Goal: Task Accomplishment & Management: Complete application form

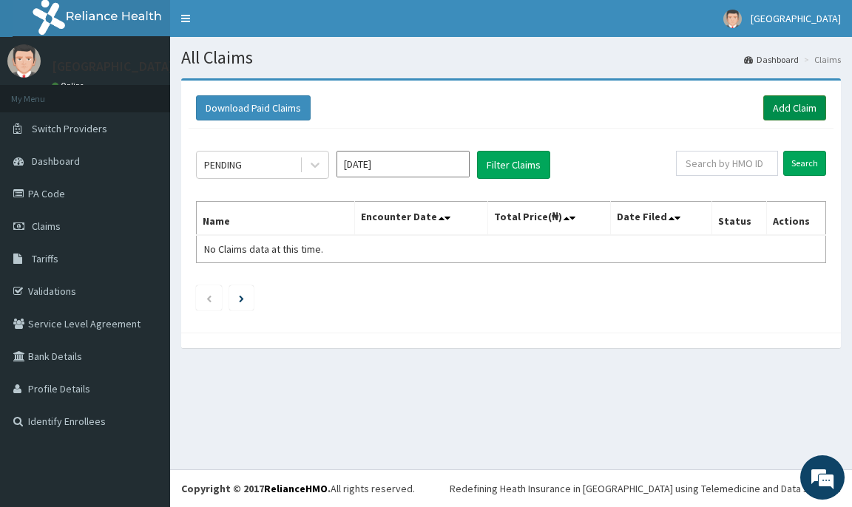
click at [811, 115] on link "Add Claim" at bounding box center [794, 107] width 63 height 25
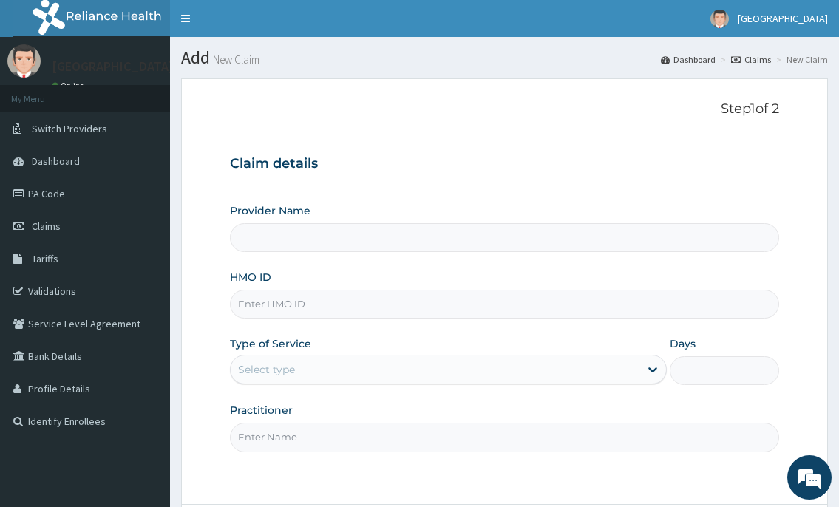
type input "[GEOGRAPHIC_DATA]"
click at [253, 307] on input "HMO ID" at bounding box center [504, 304] width 549 height 29
type input "FMP/10232/C"
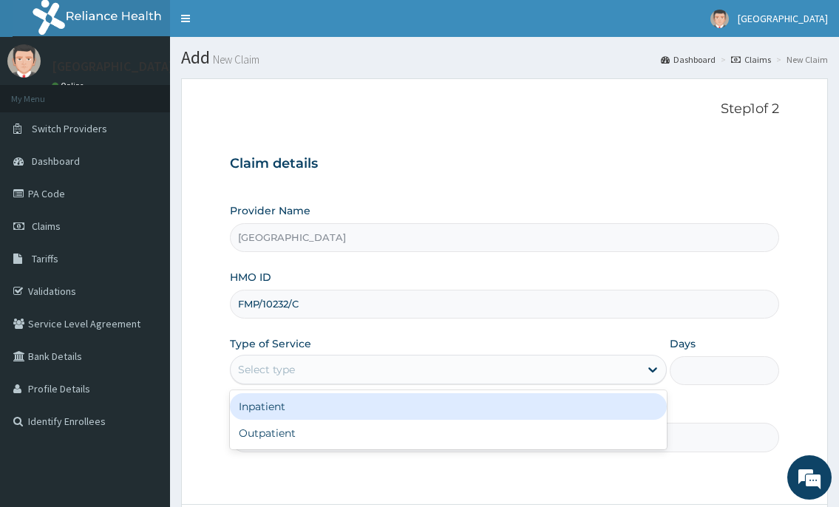
click at [279, 380] on div "Select type" at bounding box center [435, 370] width 408 height 24
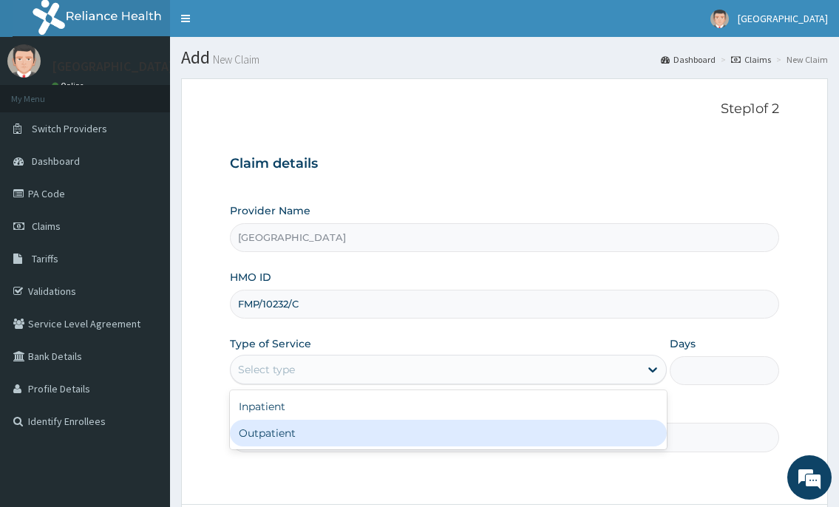
click at [240, 439] on div "Outpatient" at bounding box center [448, 433] width 436 height 27
type input "1"
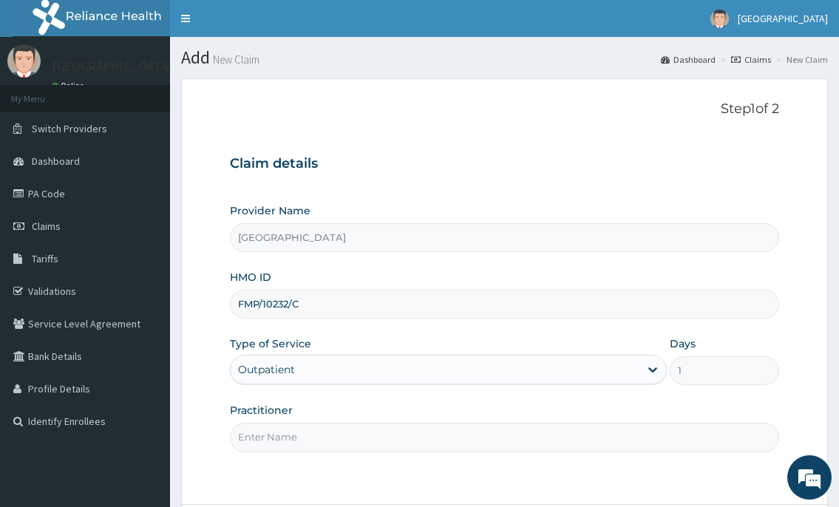
click at [268, 436] on input "Practitioner" at bounding box center [504, 437] width 549 height 29
type input "DR.NKOR"
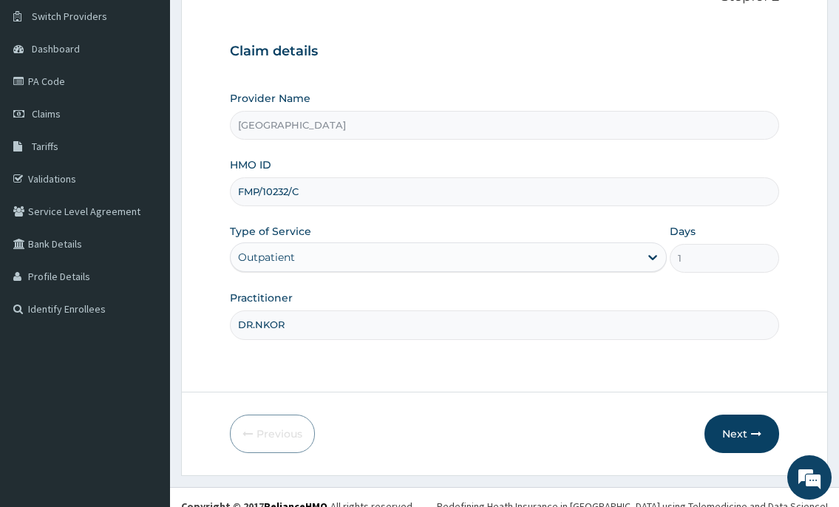
scroll to position [130, 0]
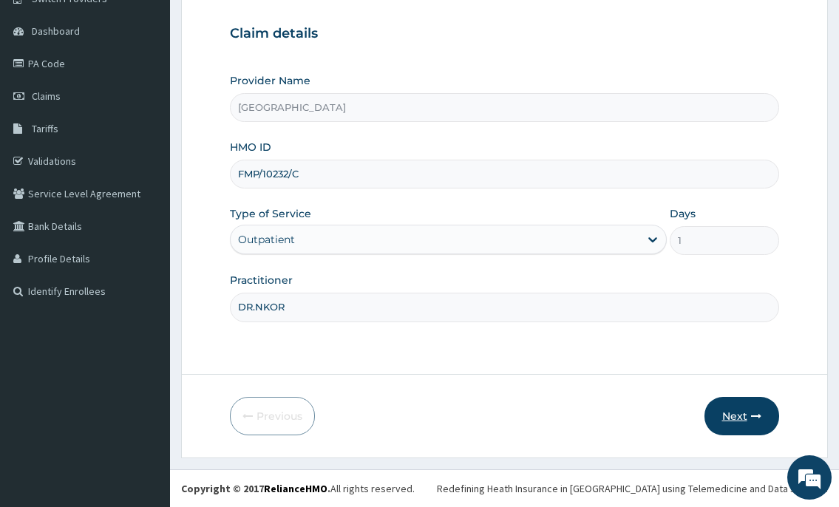
click at [750, 416] on button "Next" at bounding box center [742, 416] width 75 height 38
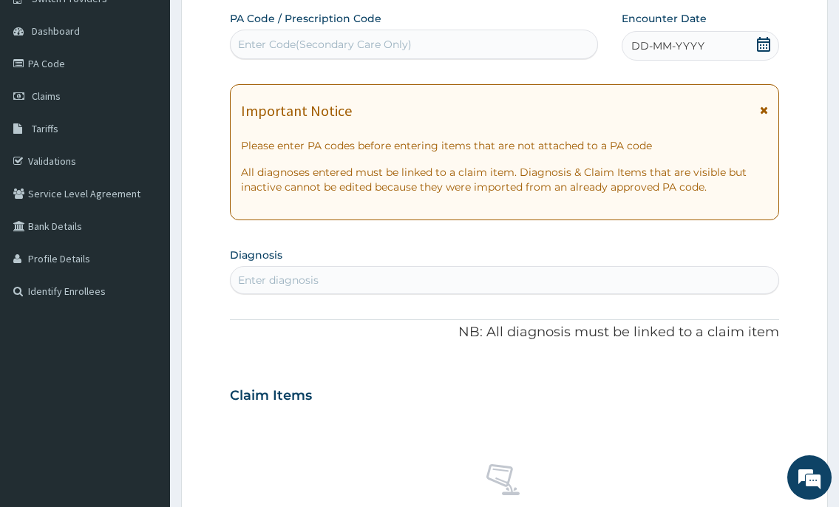
click at [762, 50] on icon at bounding box center [763, 44] width 13 height 15
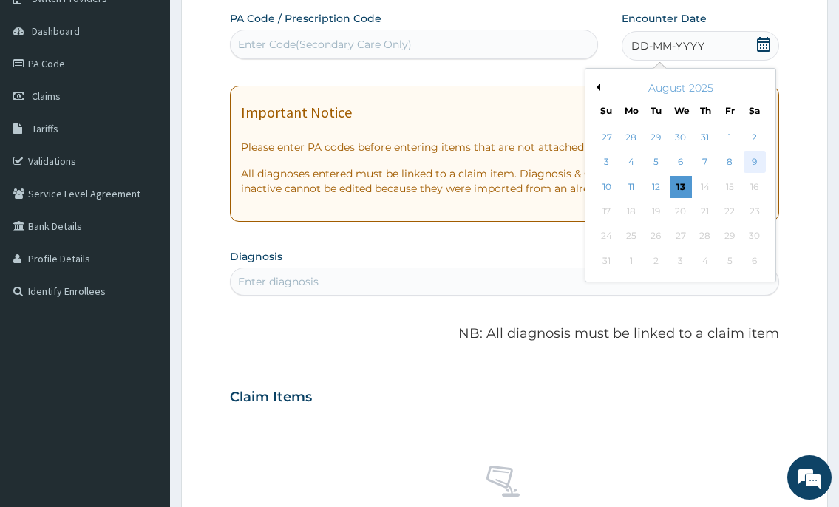
click at [762, 160] on div "9" at bounding box center [754, 163] width 22 height 22
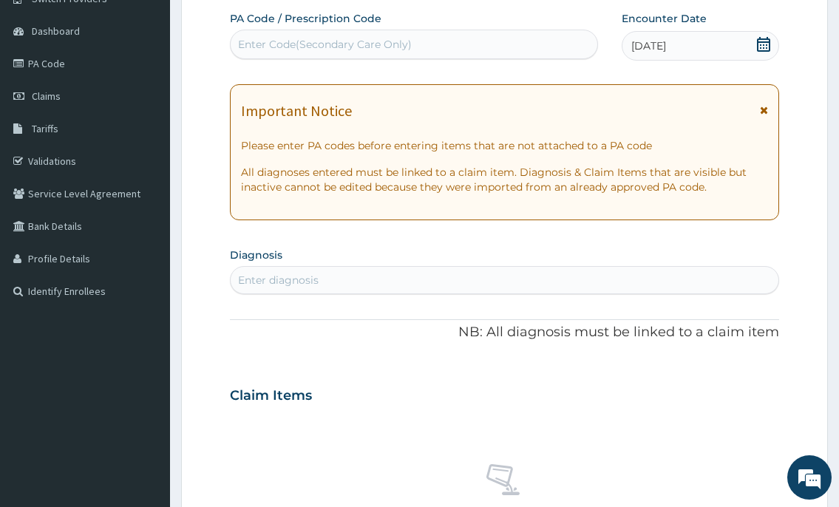
click at [317, 277] on div "Enter diagnosis" at bounding box center [278, 280] width 81 height 15
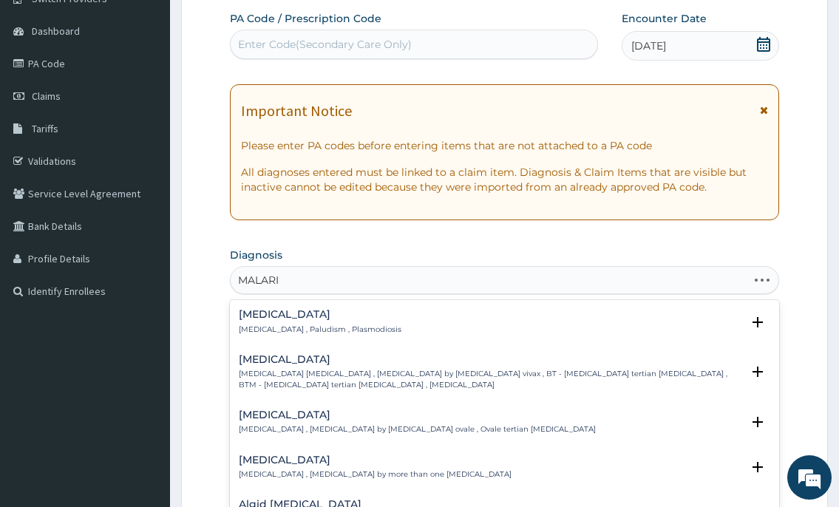
type input "MALARIA"
click at [323, 328] on p "Malaria , Paludism , Plasmodiosis" at bounding box center [320, 330] width 163 height 10
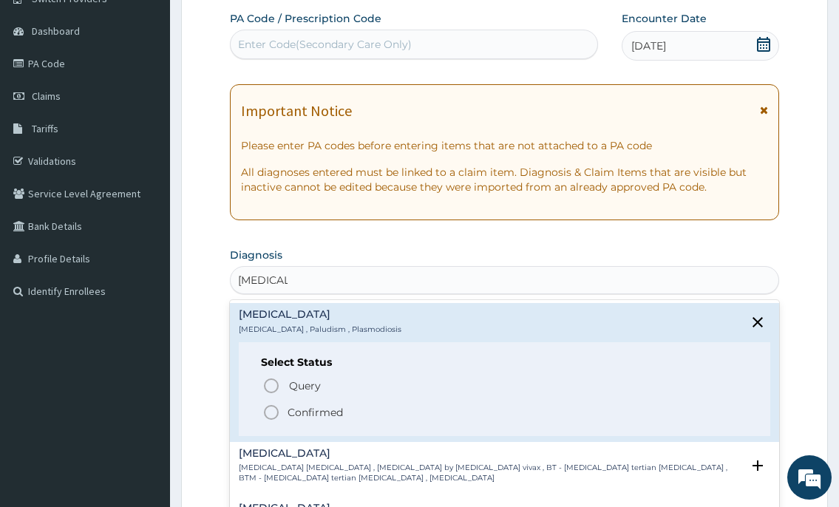
click at [264, 416] on icon "status option filled" at bounding box center [272, 413] width 18 height 18
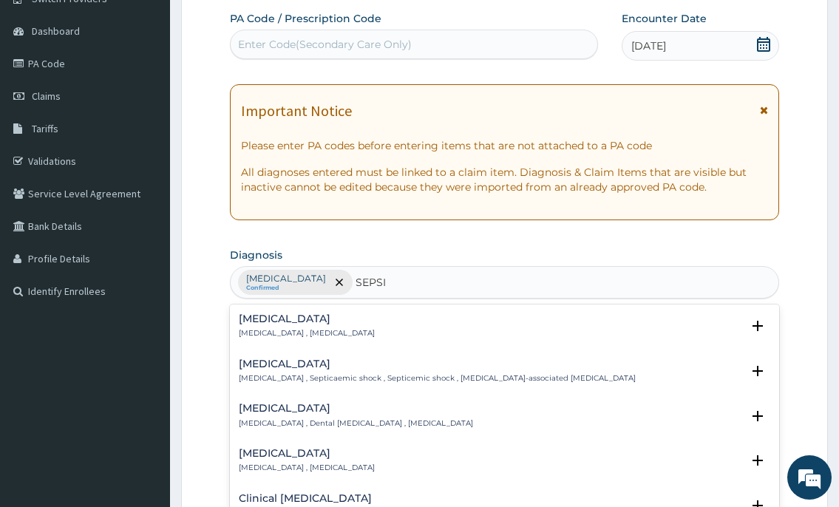
type input "SEPSIS"
click at [306, 326] on div "Sepsis Systemic infection , Sepsis" at bounding box center [307, 327] width 136 height 26
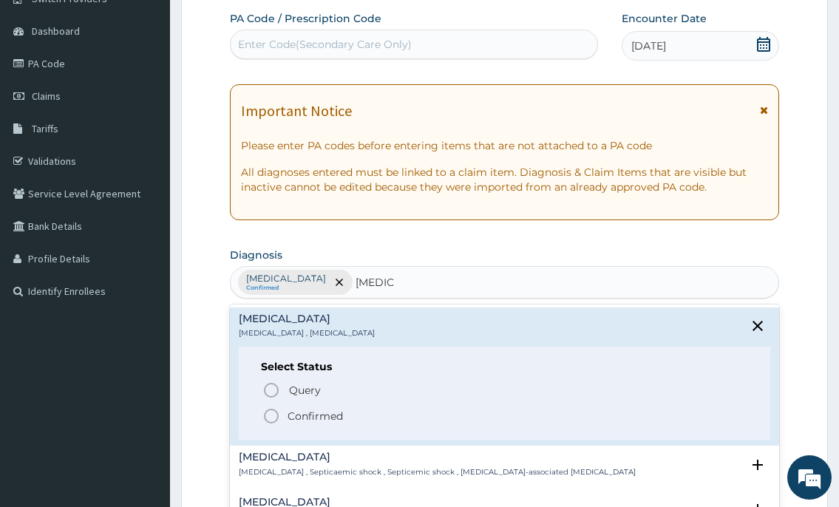
click at [272, 419] on icon "status option filled" at bounding box center [272, 416] width 18 height 18
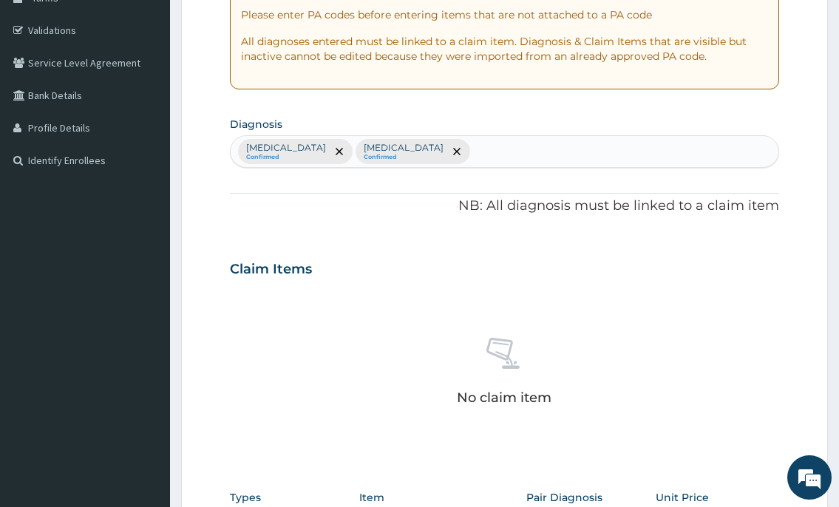
scroll to position [559, 0]
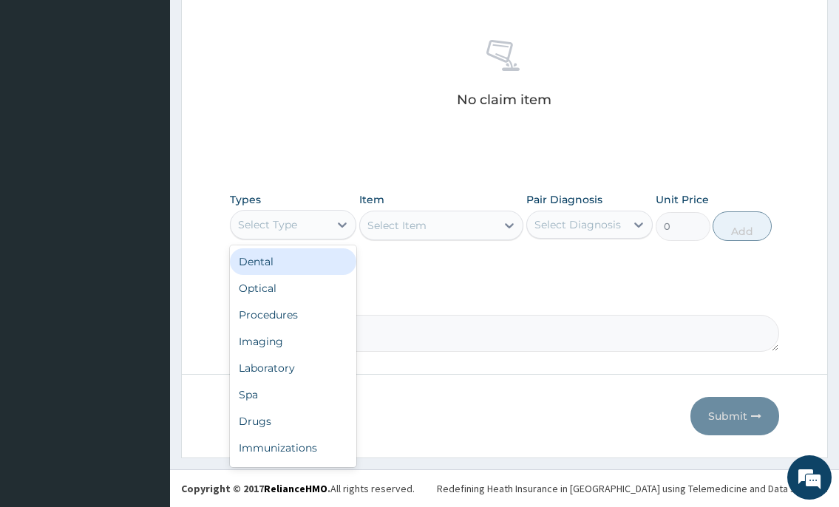
click at [329, 229] on div "Select Type" at bounding box center [280, 225] width 98 height 24
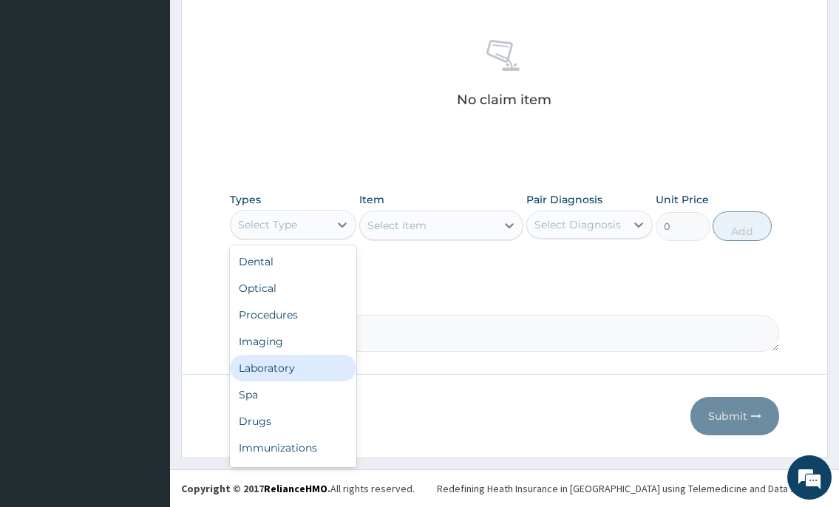
click at [293, 376] on div "Laboratory" at bounding box center [293, 368] width 126 height 27
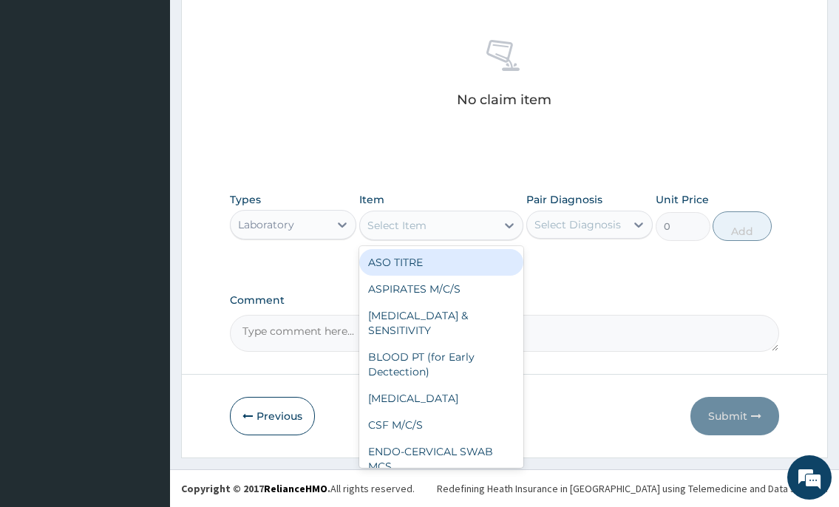
click at [379, 223] on div "Select Item" at bounding box center [397, 225] width 59 height 15
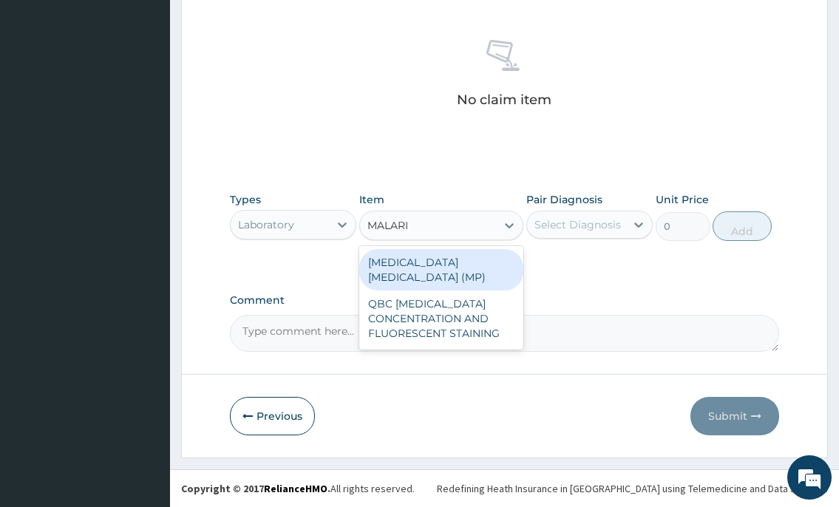
type input "MALARIA"
click at [411, 259] on div "MALARIA PARASITE (MP)" at bounding box center [441, 269] width 165 height 41
type input "1000"
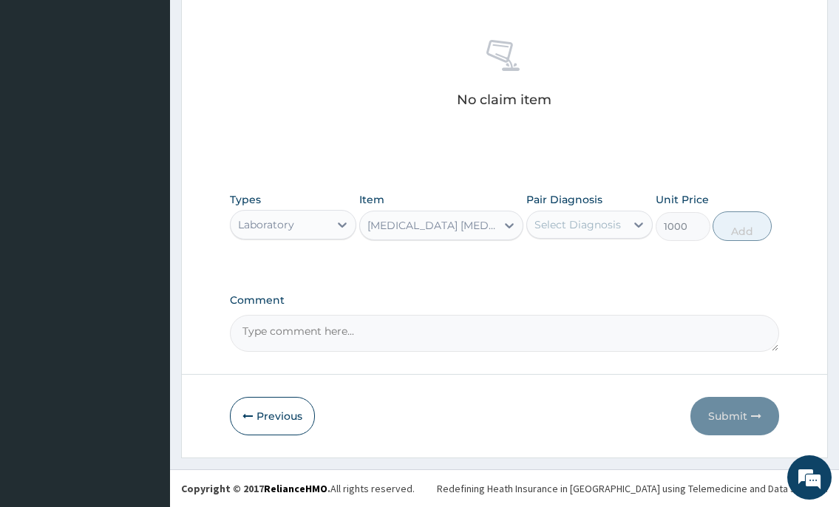
click at [561, 226] on div "Select Diagnosis" at bounding box center [578, 224] width 87 height 15
click at [573, 268] on label "Malaria" at bounding box center [597, 261] width 92 height 15
checkbox input "true"
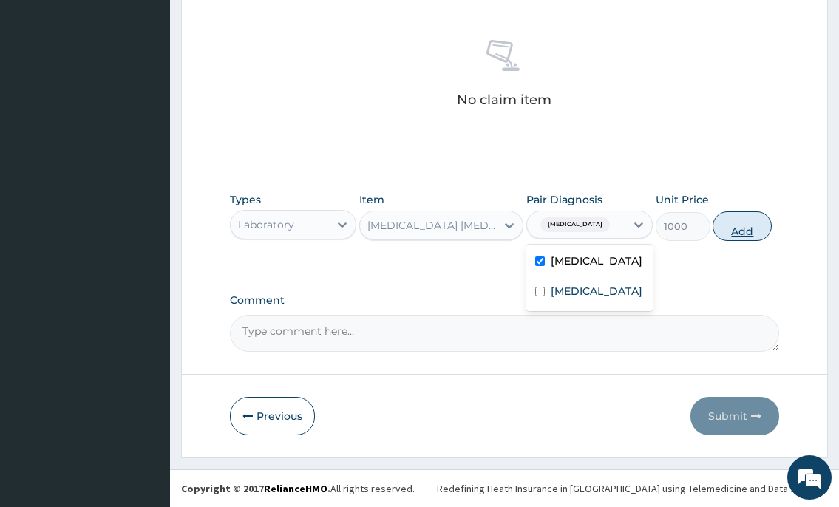
click at [734, 220] on button "Add" at bounding box center [742, 227] width 59 height 30
type input "0"
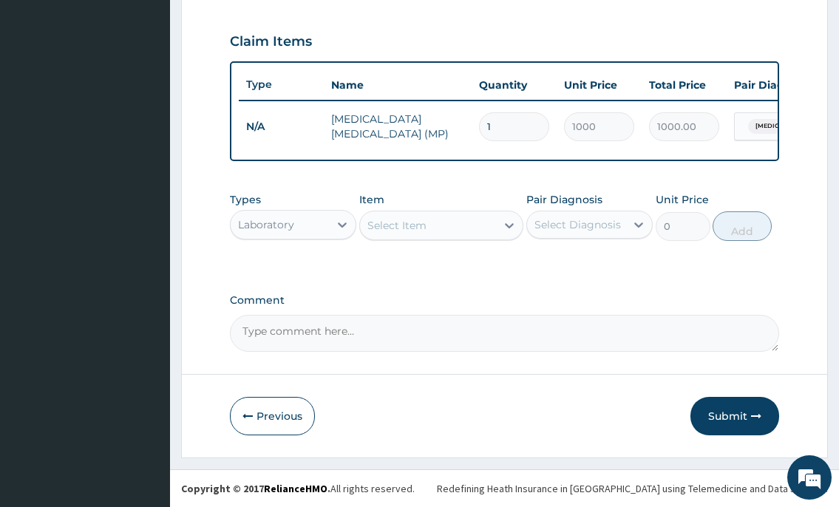
scroll to position [501, 0]
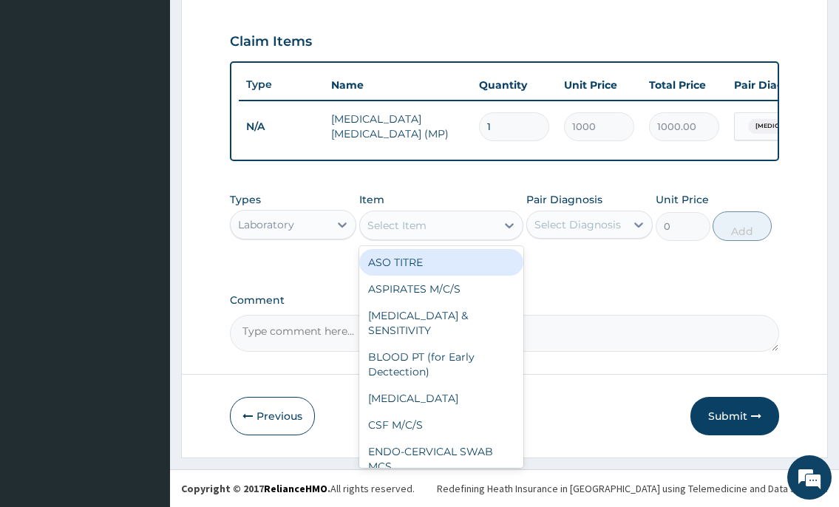
click at [407, 226] on div "Select Item" at bounding box center [397, 225] width 59 height 15
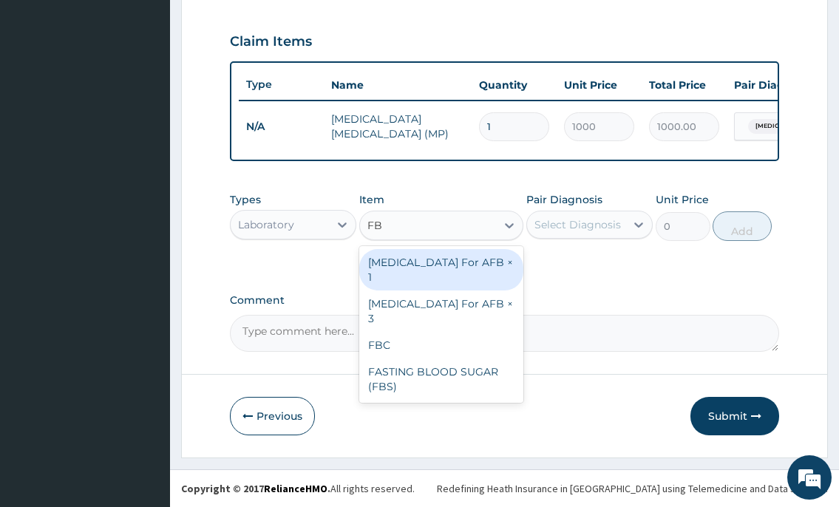
type input "FBC"
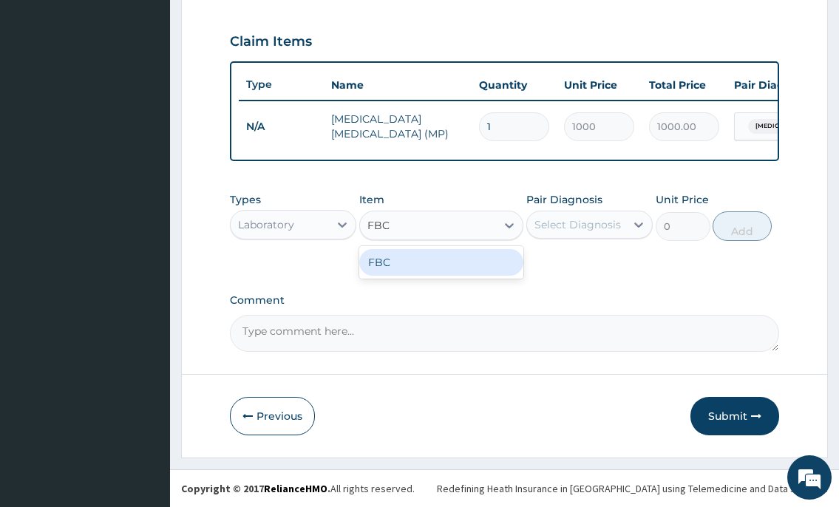
click at [408, 261] on div "FBC" at bounding box center [441, 262] width 165 height 27
type input "2000"
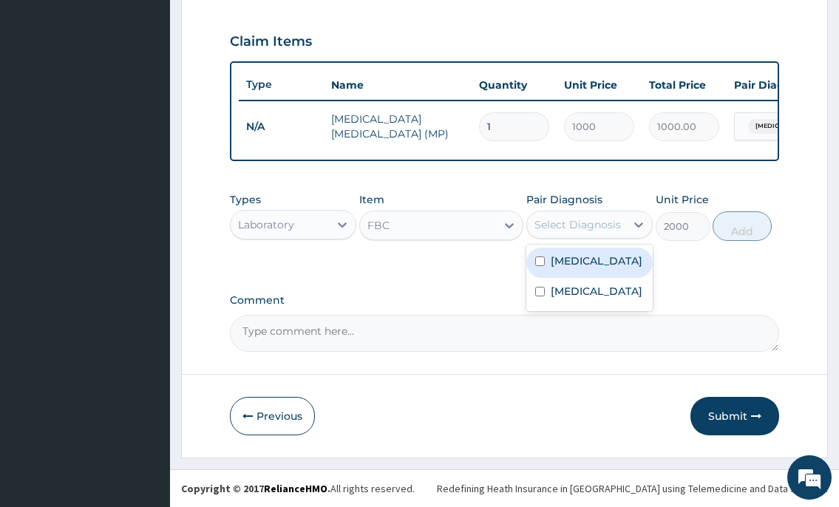
click at [551, 225] on div "Select Diagnosis" at bounding box center [578, 224] width 87 height 15
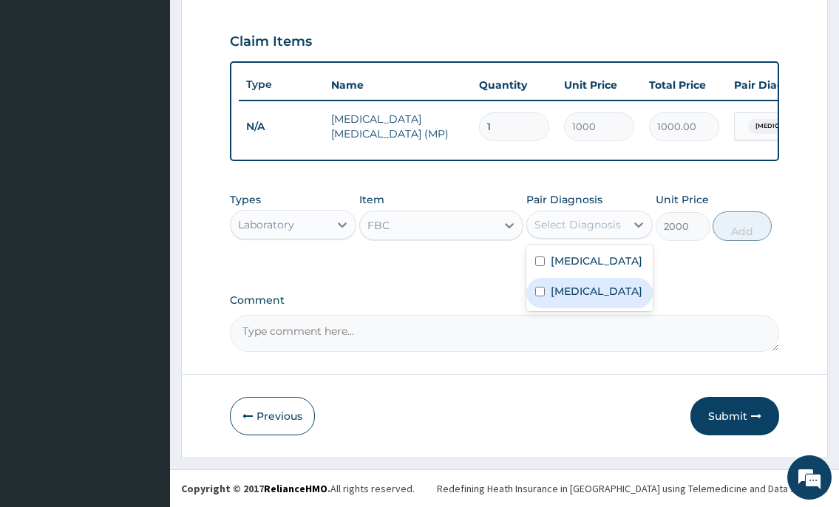
click at [548, 291] on div "Sepsis" at bounding box center [590, 293] width 126 height 30
checkbox input "true"
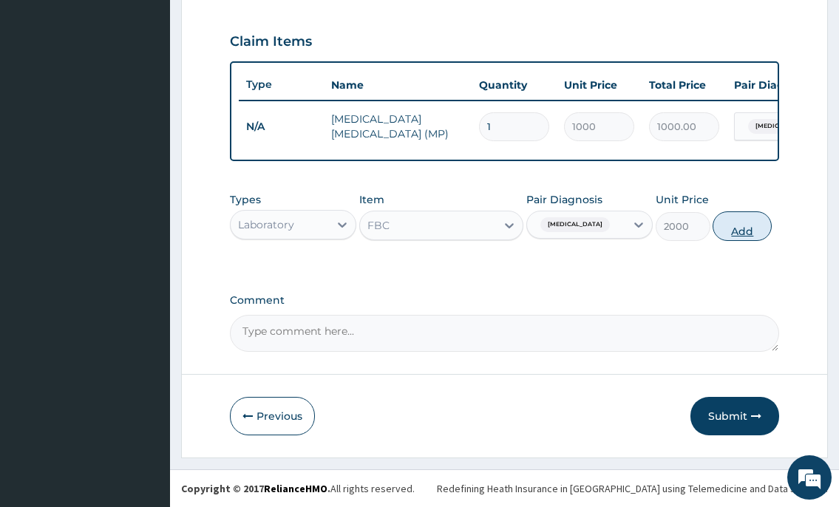
click at [739, 220] on button "Add" at bounding box center [742, 227] width 59 height 30
type input "0"
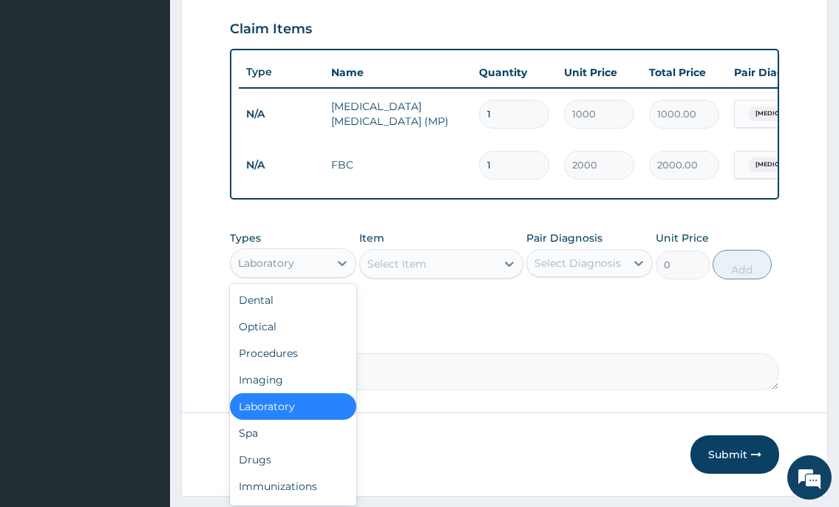
click at [254, 271] on div "Laboratory" at bounding box center [266, 263] width 56 height 15
click at [256, 466] on div "Drugs" at bounding box center [293, 460] width 126 height 27
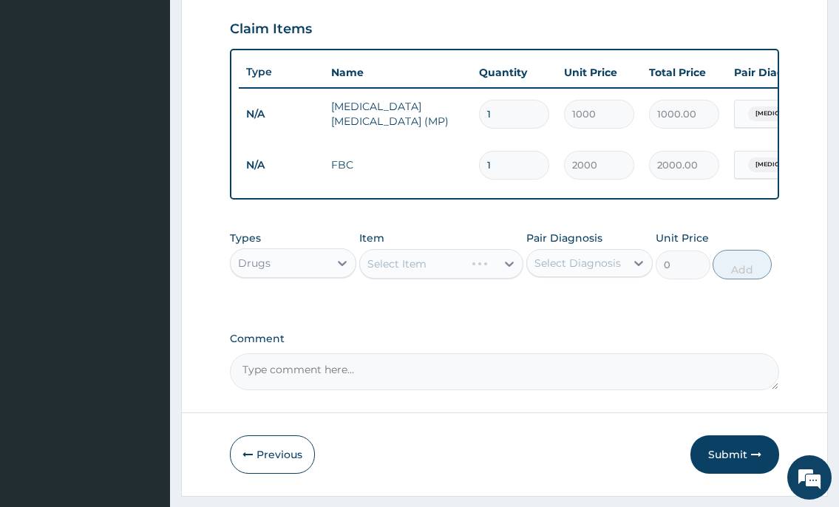
click at [395, 279] on div "Select Item" at bounding box center [441, 264] width 165 height 30
click at [396, 271] on div "Select Item" at bounding box center [397, 264] width 59 height 15
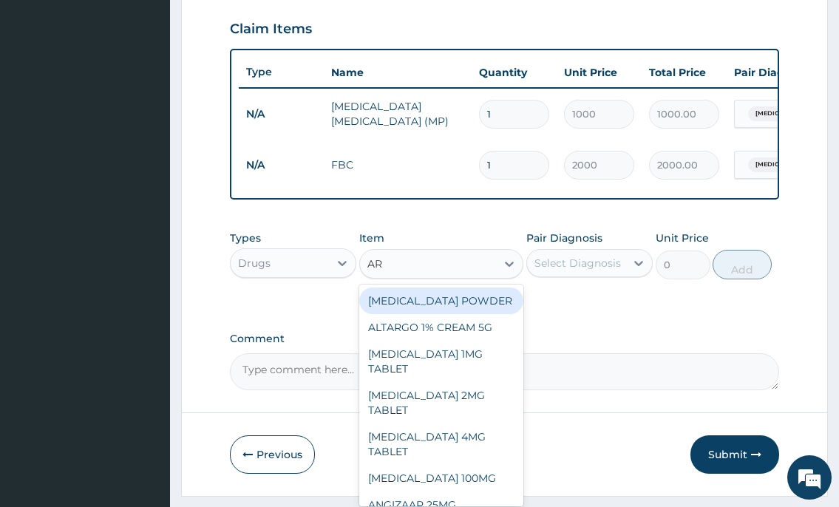
type input "ART"
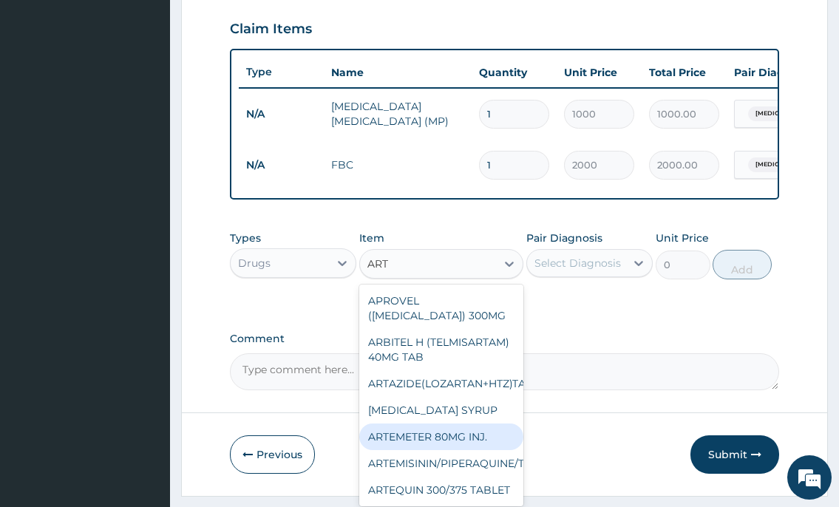
click at [416, 450] on div "ARTEMETER 80MG INJ." at bounding box center [441, 437] width 165 height 27
type input "350"
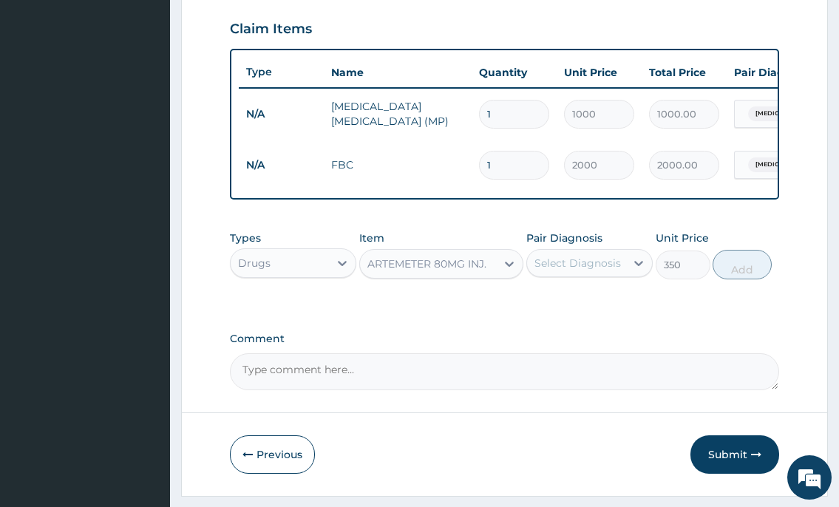
click at [612, 271] on div "Select Diagnosis" at bounding box center [578, 263] width 87 height 15
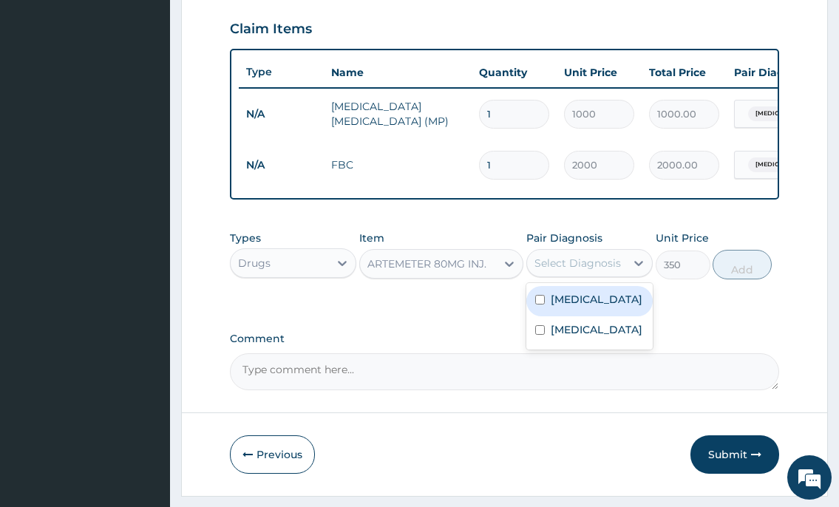
click at [595, 317] on div "Malaria" at bounding box center [590, 301] width 126 height 30
checkbox input "true"
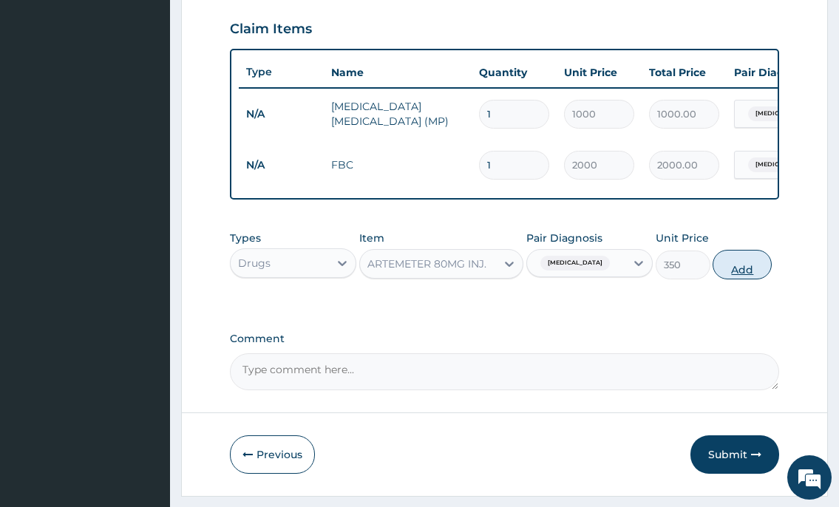
click at [750, 277] on button "Add" at bounding box center [742, 265] width 59 height 30
type input "0"
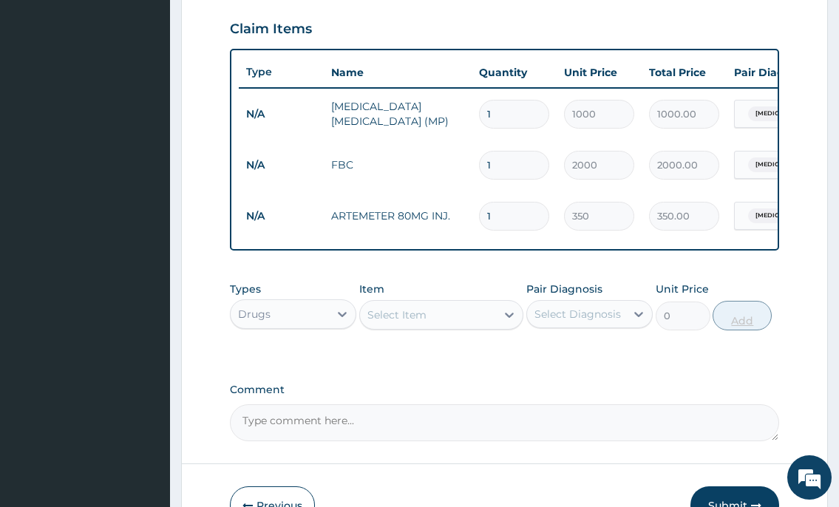
type input "0.00"
type input "3"
type input "1050.00"
type input "3"
click at [463, 325] on div "Select Item" at bounding box center [428, 315] width 137 height 24
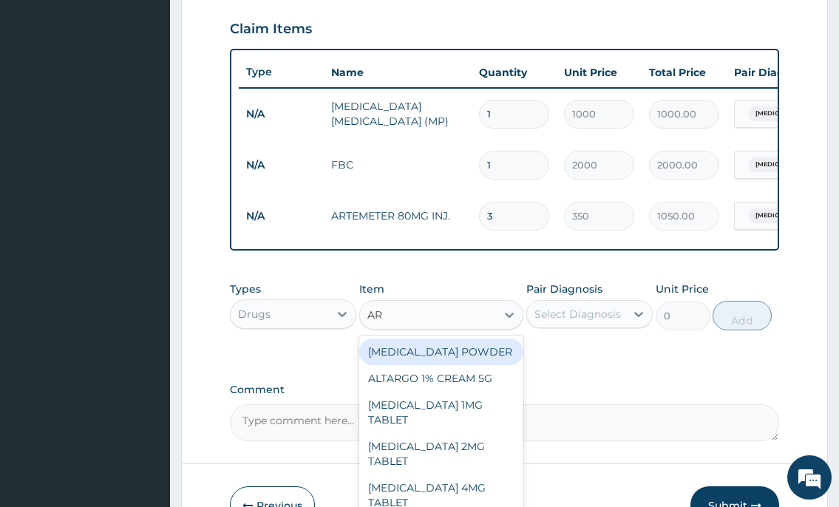
type input "ART"
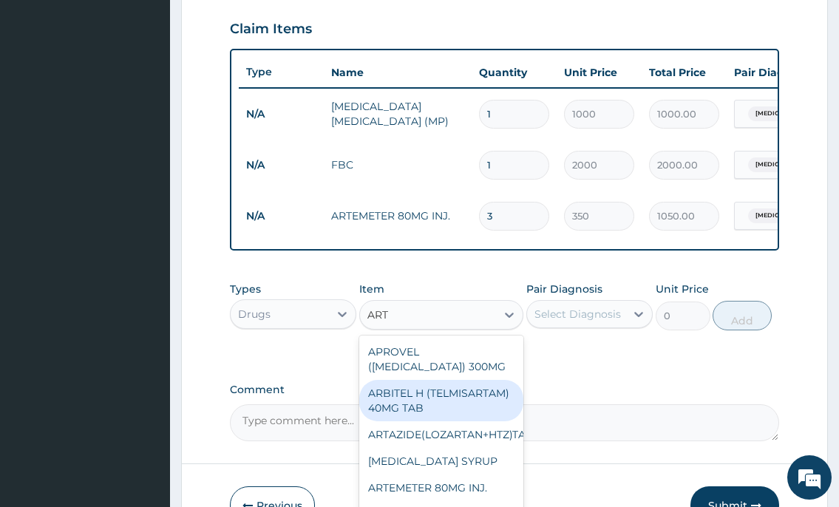
scroll to position [148, 0]
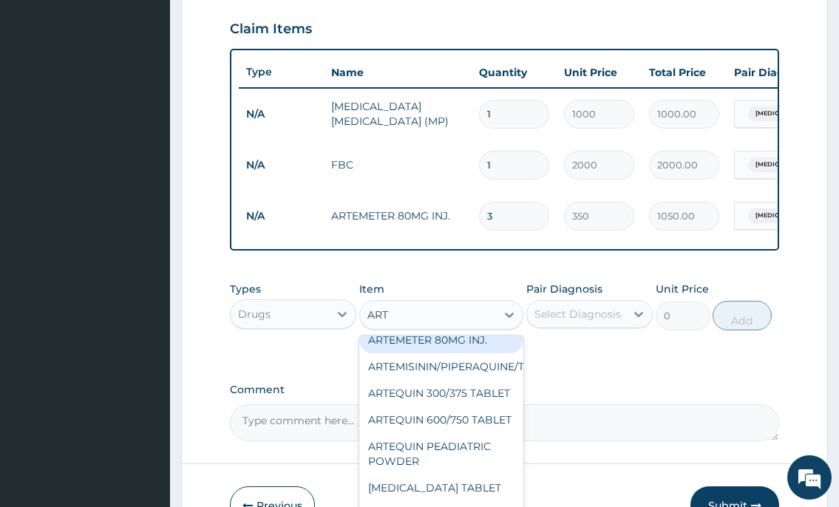
click at [459, 353] on div "ARTEMETER 80MG INJ." at bounding box center [441, 340] width 165 height 27
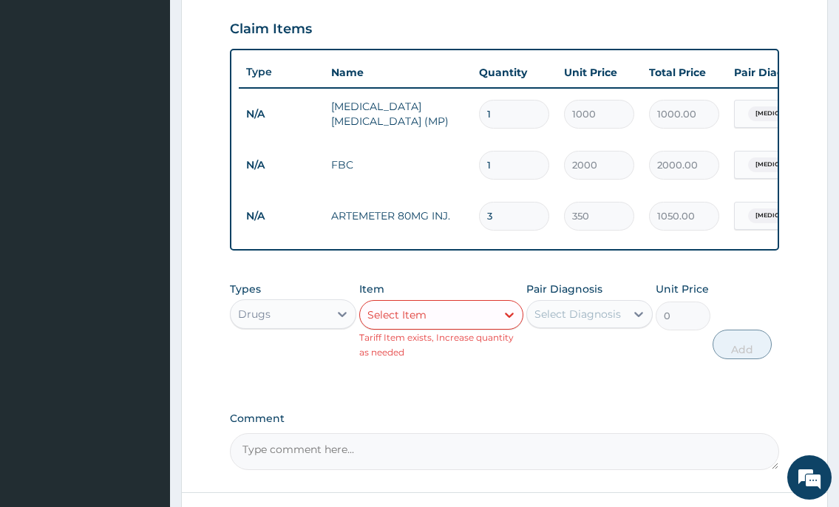
click at [397, 322] on div "Select Item" at bounding box center [397, 315] width 59 height 15
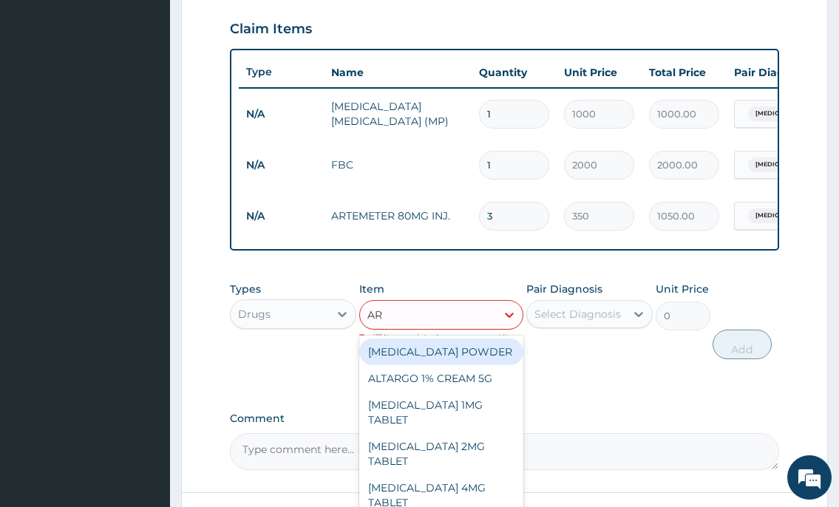
type input "ART"
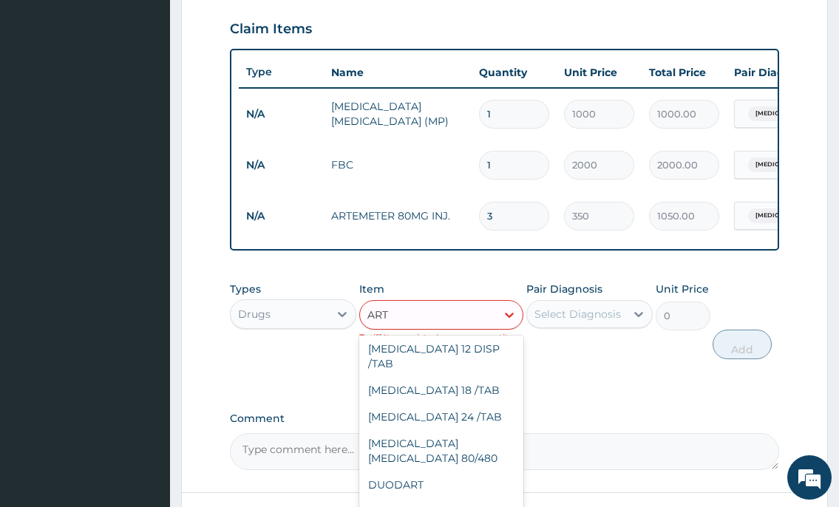
scroll to position [740, 0]
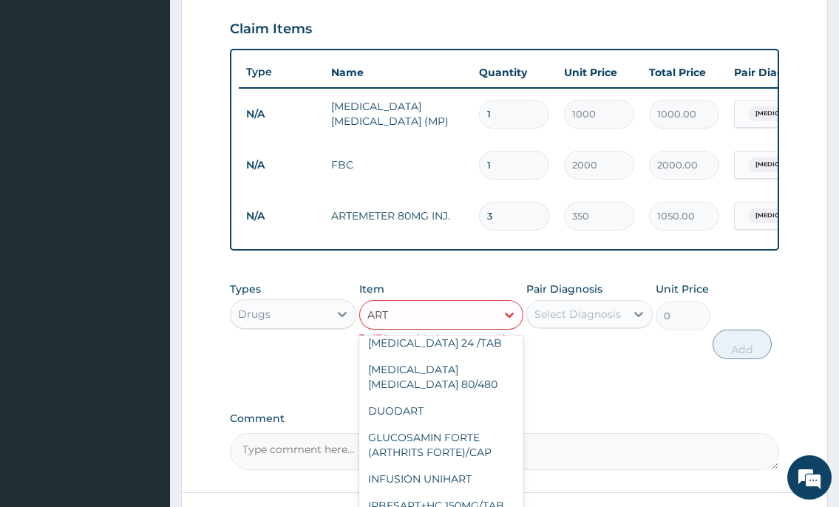
click at [470, 303] on div "COARTEM 12 DISP /TAB" at bounding box center [441, 282] width 165 height 41
type input "90"
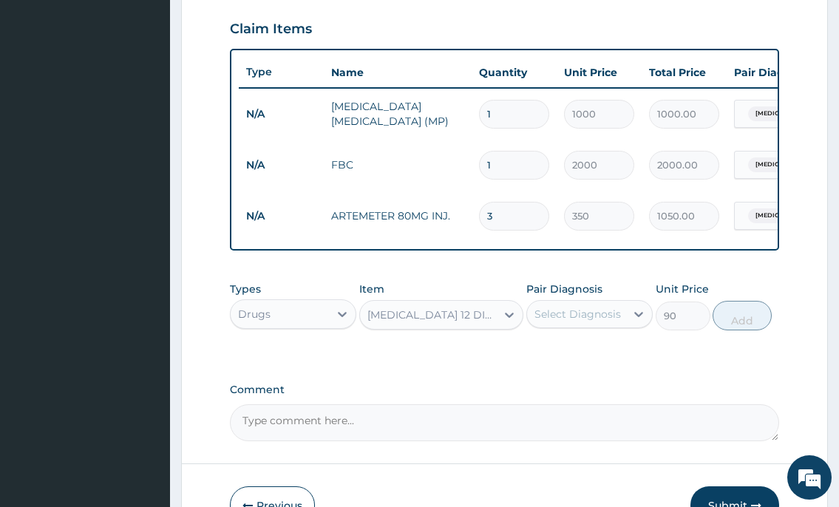
click at [537, 322] on div "Select Diagnosis" at bounding box center [578, 314] width 87 height 15
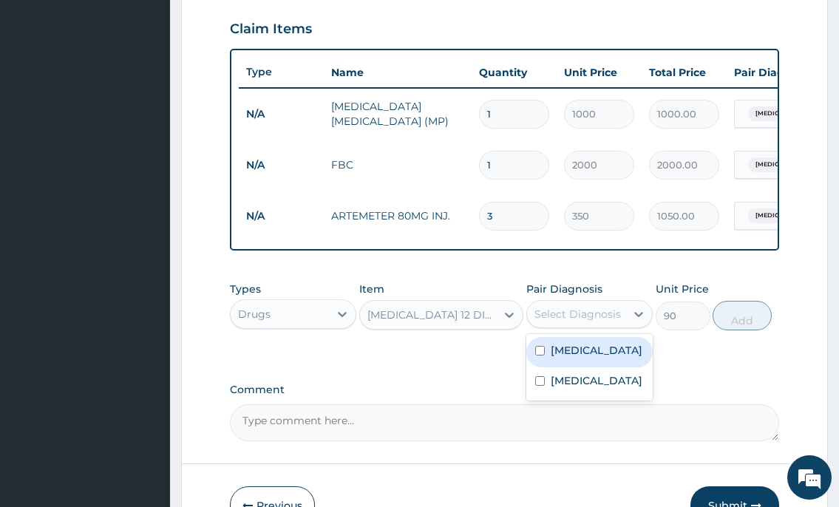
click at [549, 368] on div "Malaria" at bounding box center [590, 352] width 126 height 30
checkbox input "true"
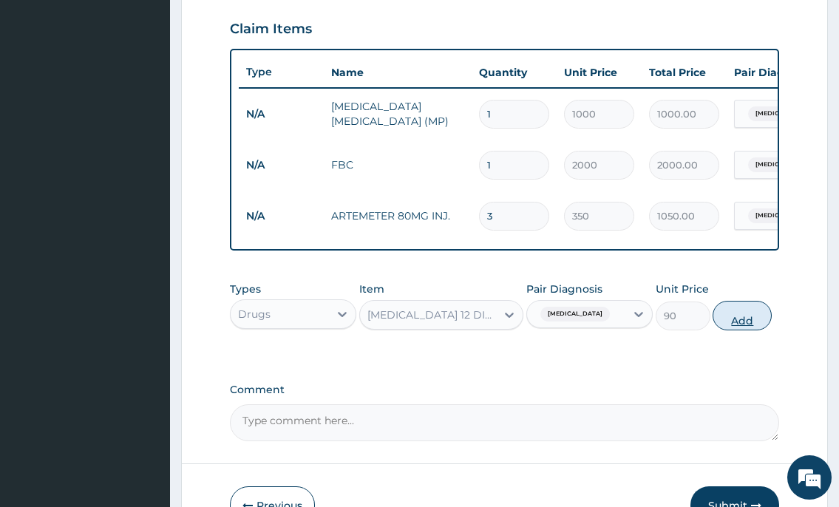
click at [756, 331] on button "Add" at bounding box center [742, 316] width 59 height 30
type input "0"
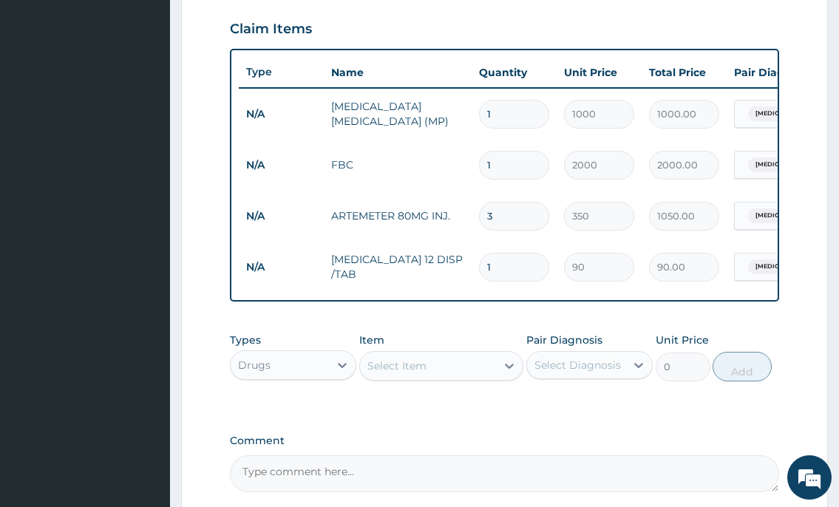
type input "12"
type input "1080.00"
type input "12"
click at [405, 373] on div "Select Item" at bounding box center [397, 366] width 59 height 15
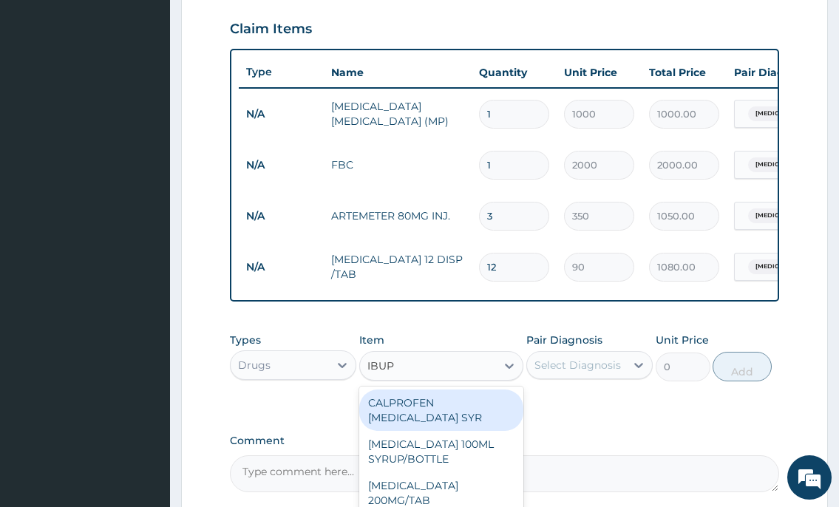
type input "IBUPR"
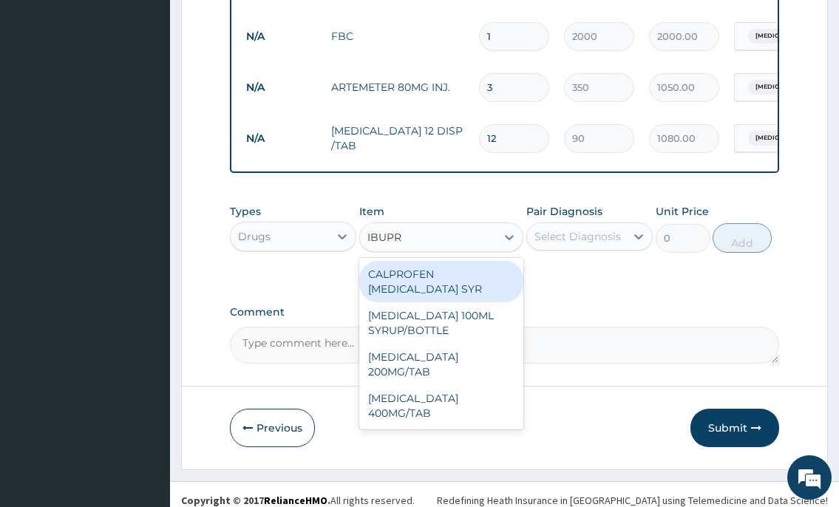
scroll to position [649, 0]
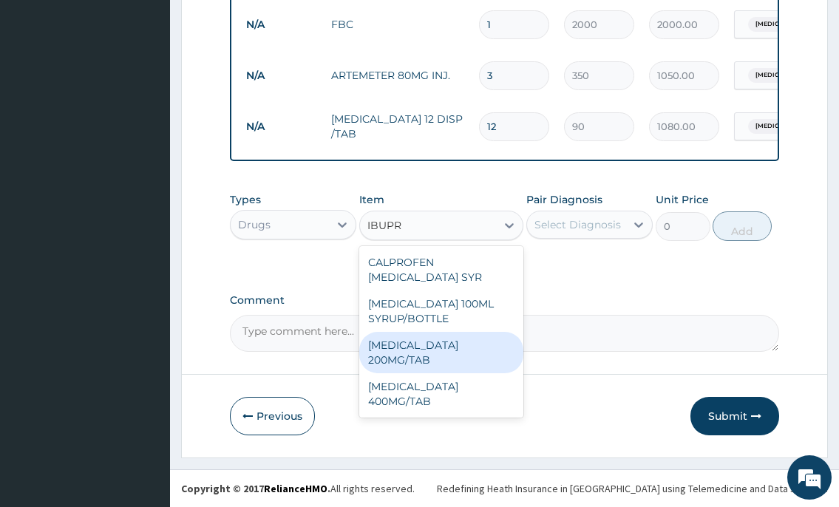
click at [427, 356] on div "IBUPROFEN 200MG/TAB" at bounding box center [441, 352] width 165 height 41
type input "50"
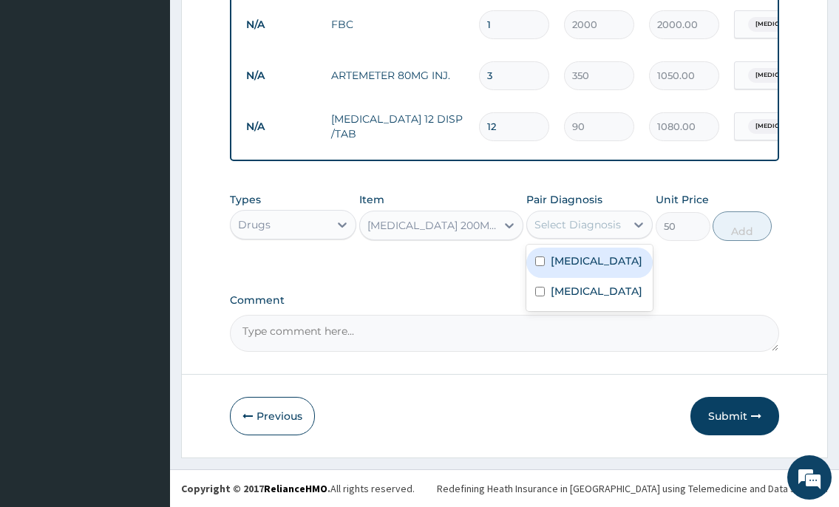
click at [555, 232] on div "Select Diagnosis" at bounding box center [578, 224] width 87 height 15
click at [565, 278] on div "Malaria" at bounding box center [590, 263] width 126 height 30
checkbox input "true"
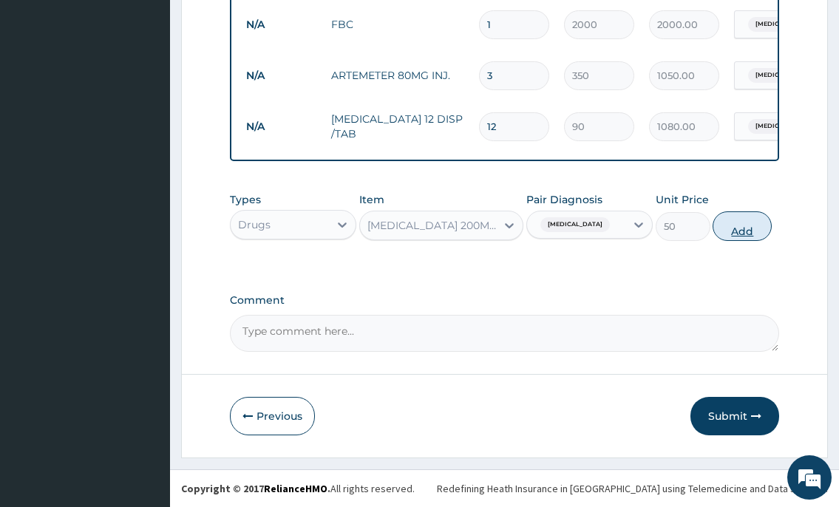
click at [737, 241] on button "Add" at bounding box center [742, 227] width 59 height 30
type input "0"
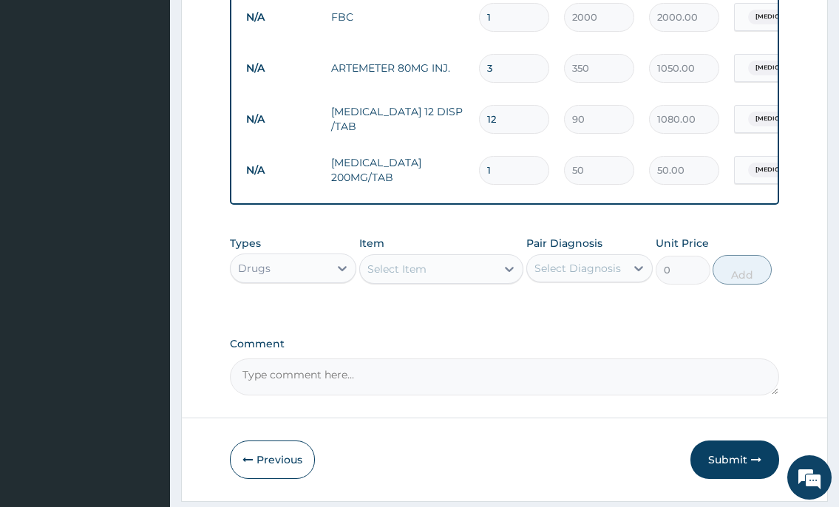
type input "10"
type input "500.00"
type input "10"
click at [409, 275] on div "Select Item" at bounding box center [397, 269] width 59 height 15
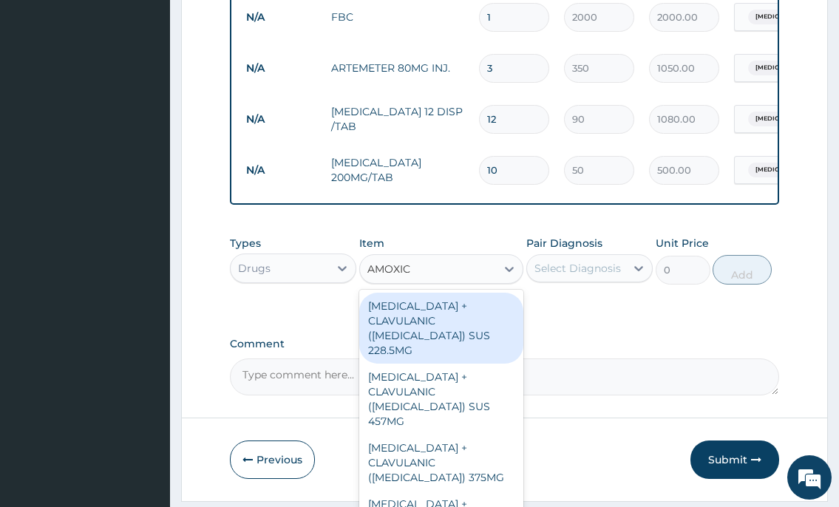
type input "AMOXICI"
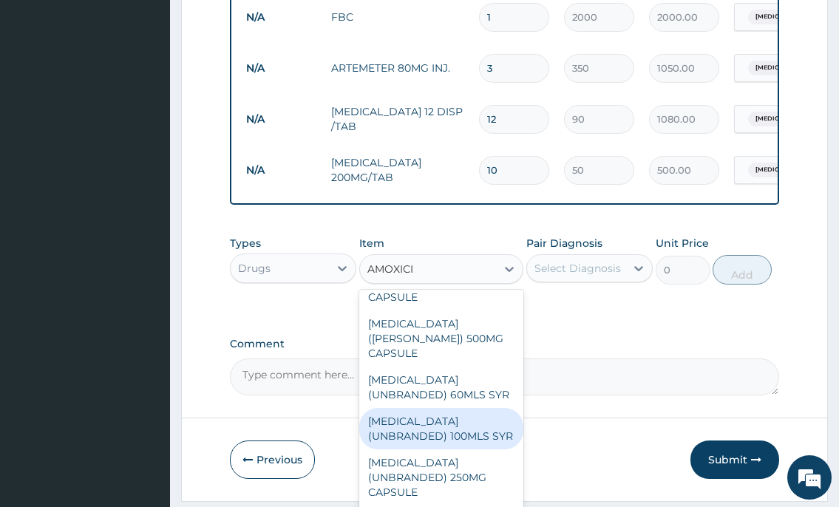
scroll to position [586, 0]
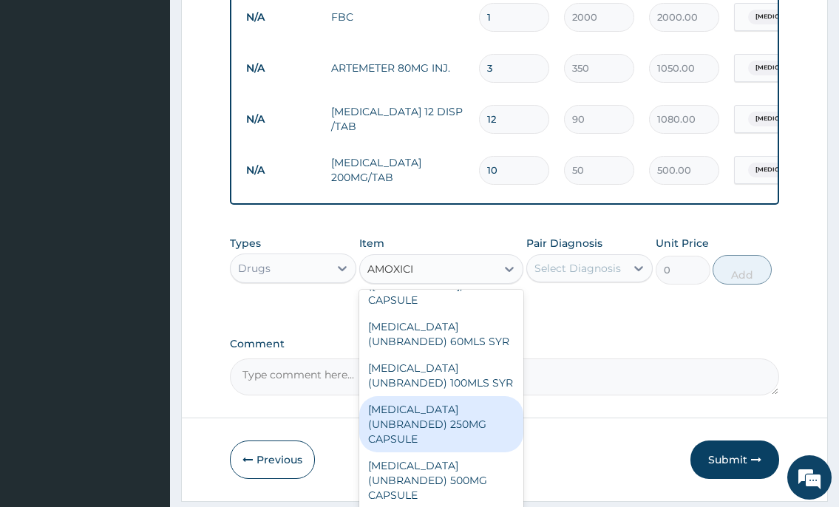
click at [470, 435] on div "AMOXICILLIN (UNBRANDED) 250MG CAPSULE" at bounding box center [441, 424] width 165 height 56
type input "50"
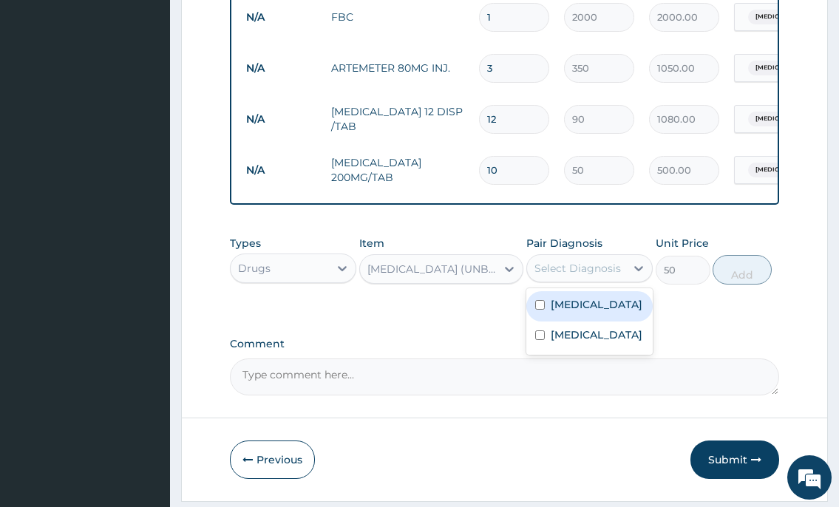
click at [562, 283] on div "Select Diagnosis" at bounding box center [590, 268] width 126 height 28
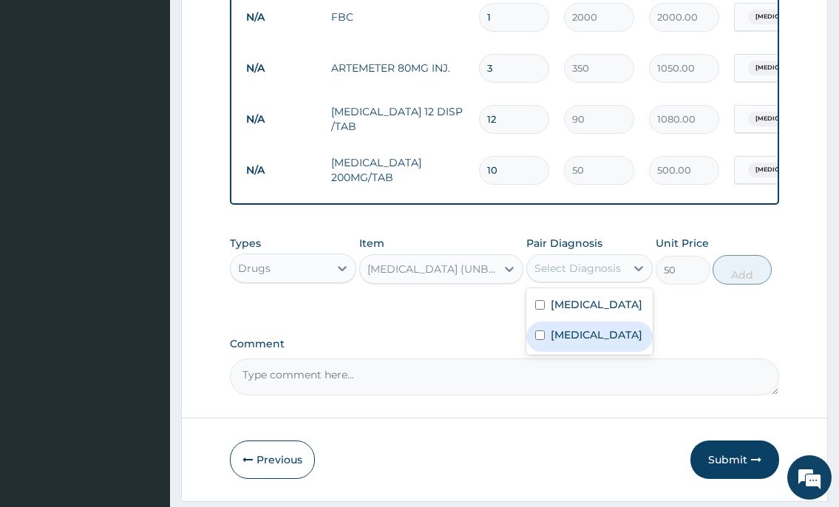
click at [558, 342] on label "Sepsis" at bounding box center [597, 335] width 92 height 15
checkbox input "true"
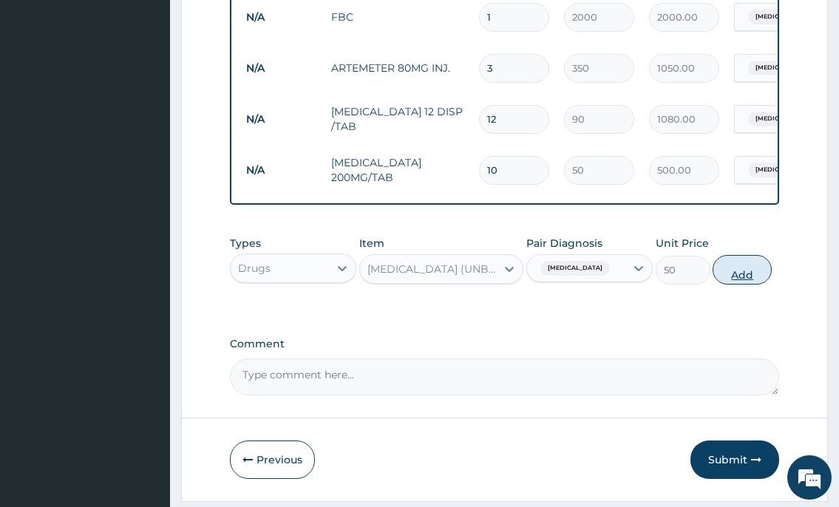
click at [720, 285] on button "Add" at bounding box center [742, 270] width 59 height 30
type input "0"
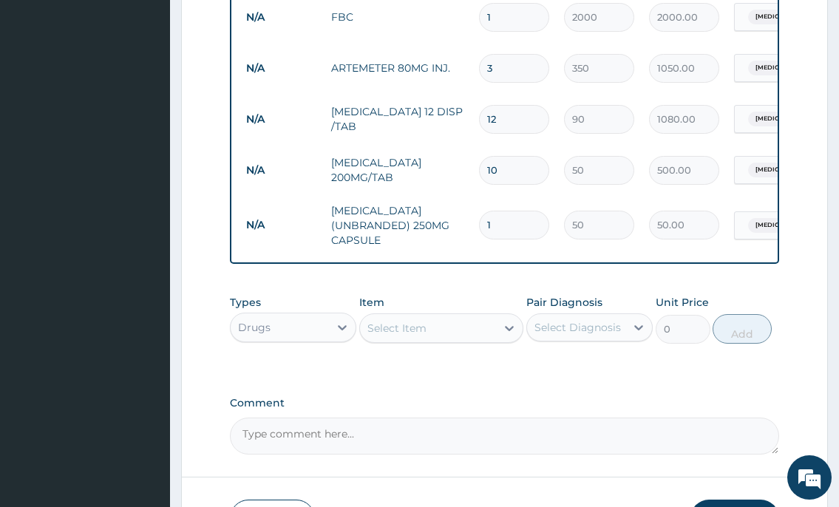
type input "10"
type input "500.00"
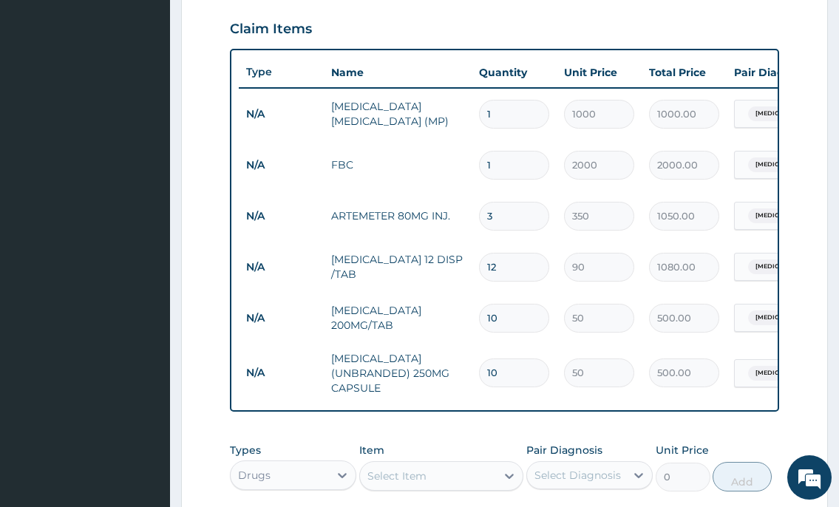
scroll to position [649, 0]
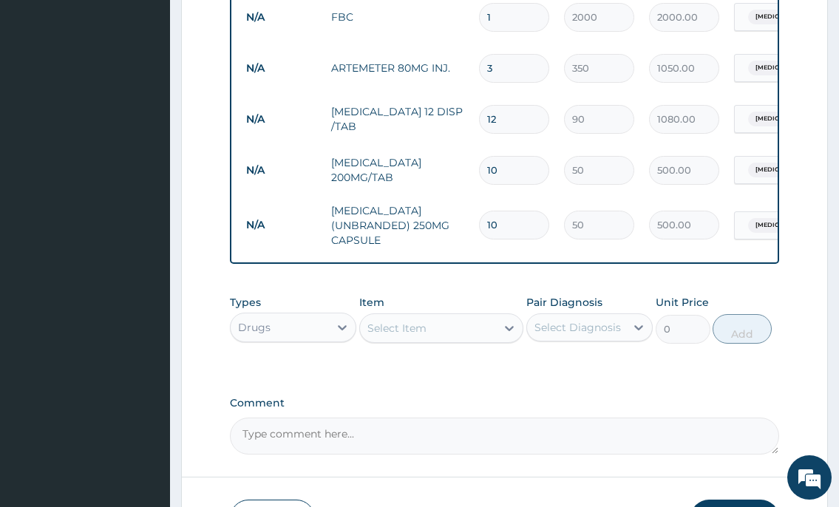
type input "10"
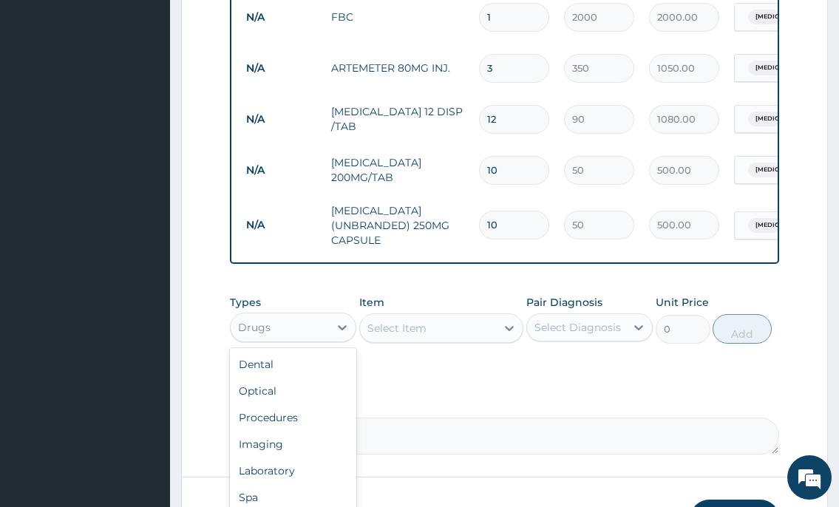
click at [291, 337] on div "Drugs" at bounding box center [280, 328] width 98 height 24
click at [279, 430] on div "Procedures" at bounding box center [293, 418] width 126 height 27
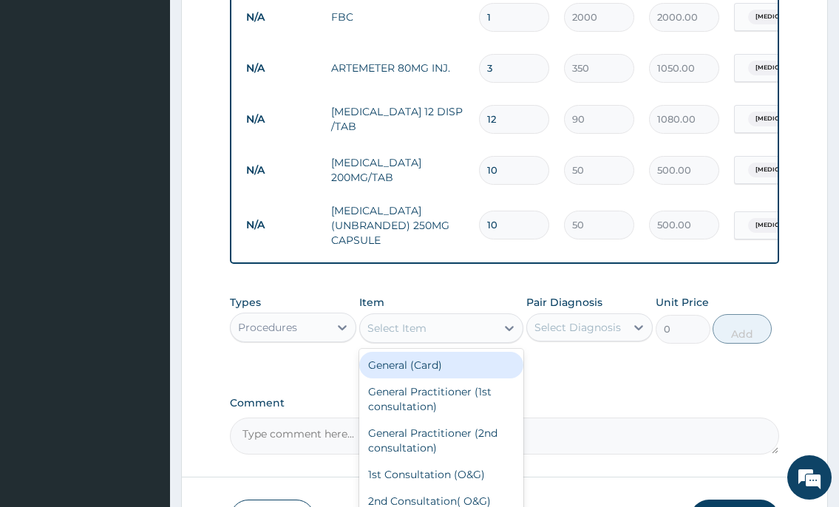
click at [422, 336] on div "Select Item" at bounding box center [397, 328] width 59 height 15
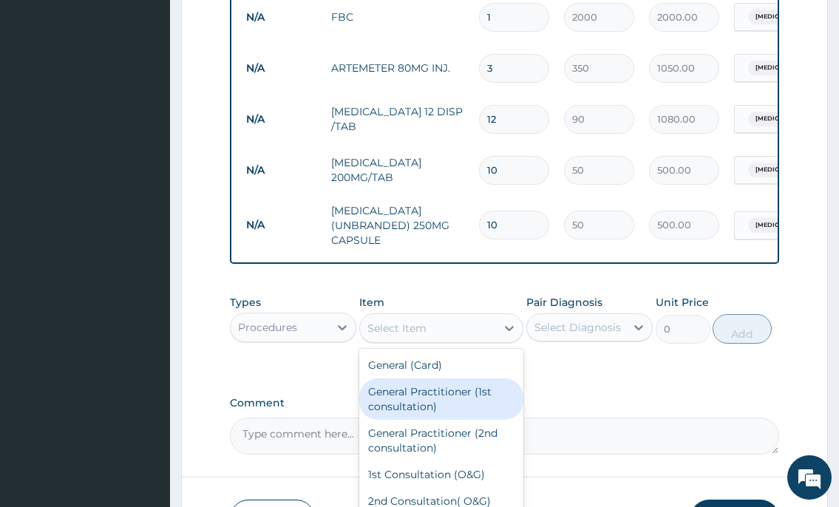
click at [404, 399] on div "General Practitioner (1st consultation)" at bounding box center [441, 399] width 165 height 41
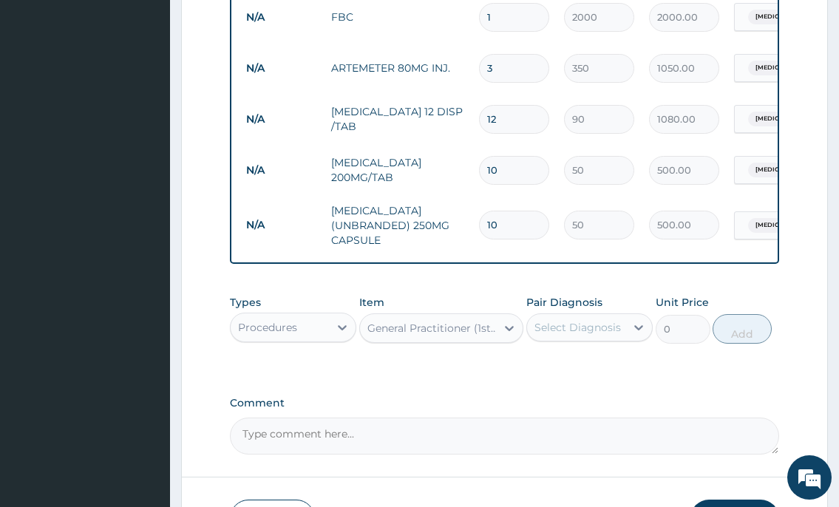
type input "2000"
click at [534, 339] on div "Select Diagnosis" at bounding box center [576, 328] width 98 height 24
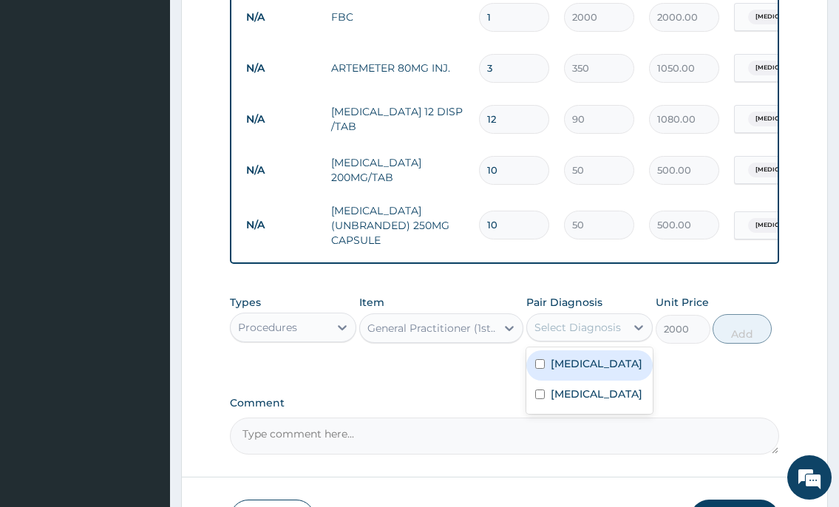
click at [544, 369] on input "checkbox" at bounding box center [540, 364] width 10 height 10
checkbox input "true"
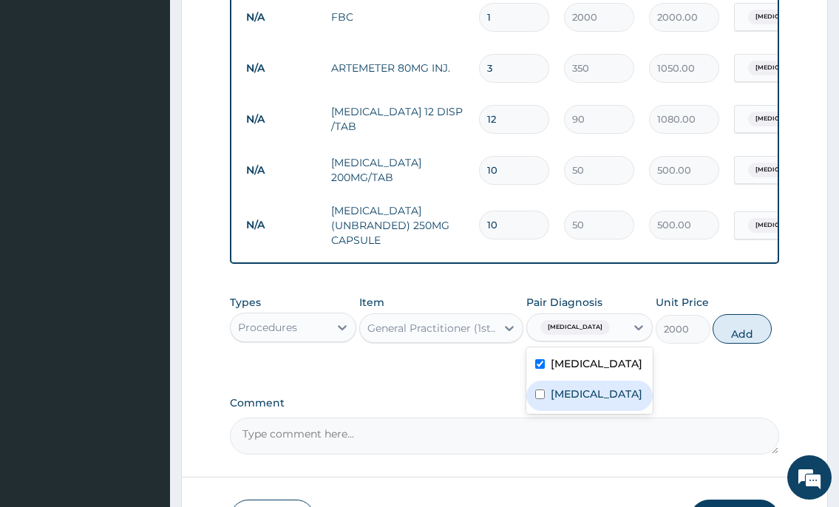
click at [541, 402] on div "Sepsis" at bounding box center [590, 396] width 126 height 30
checkbox input "true"
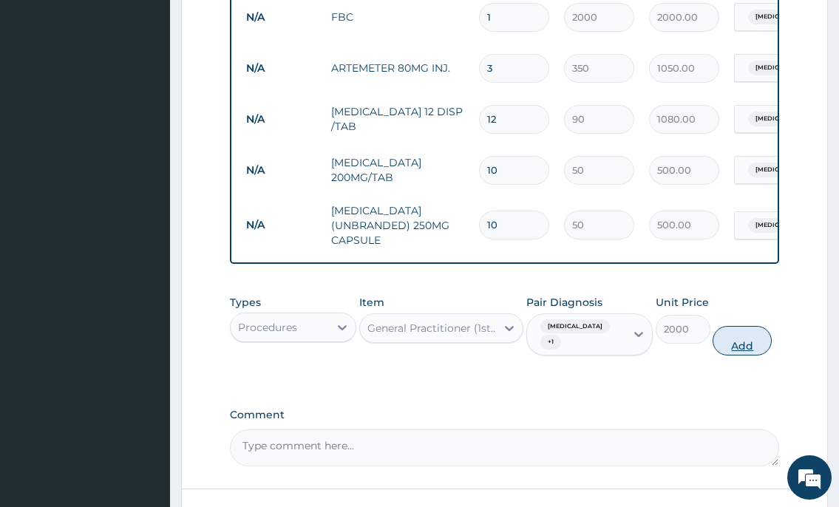
click at [744, 340] on button "Add" at bounding box center [742, 341] width 59 height 30
type input "0"
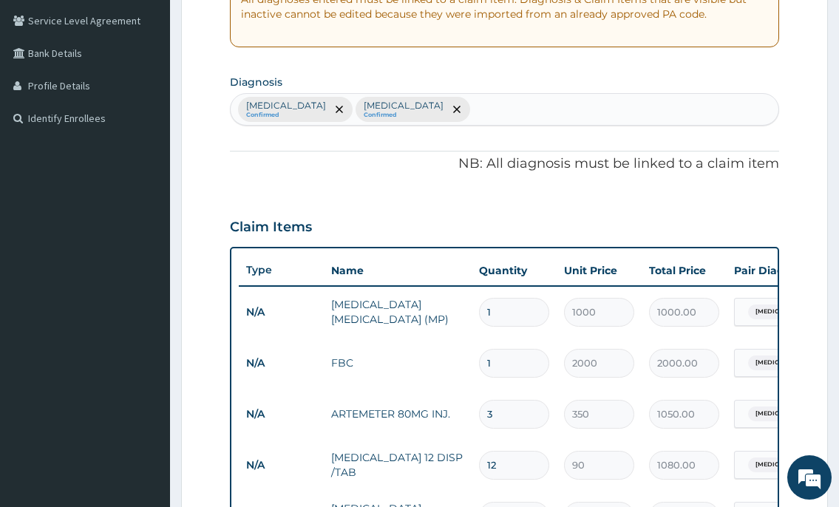
scroll to position [206, 0]
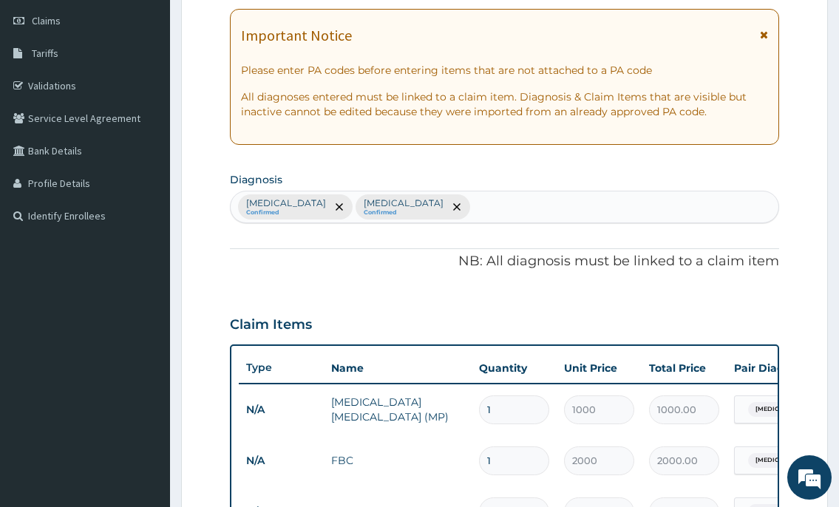
click at [388, 206] on div "Malaria Confirmed Sepsis Confirmed" at bounding box center [504, 207] width 547 height 31
type input "VOMI"
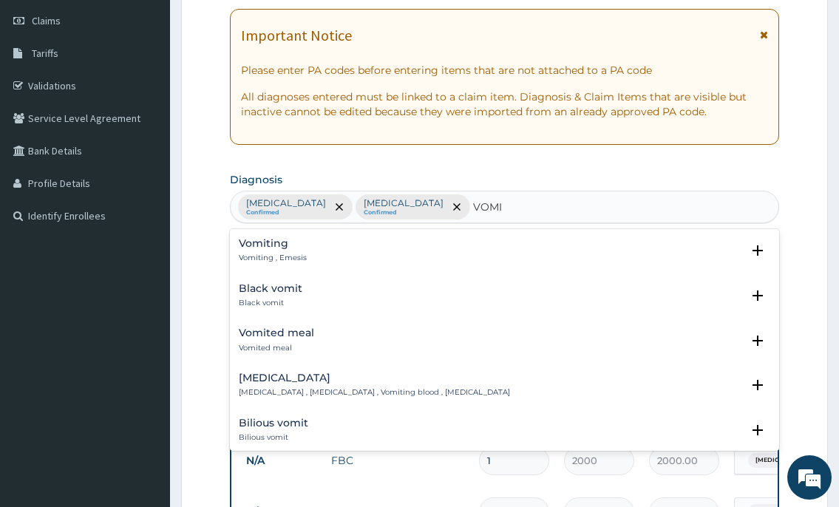
click at [275, 256] on p "Vomiting , Emesis" at bounding box center [273, 258] width 68 height 10
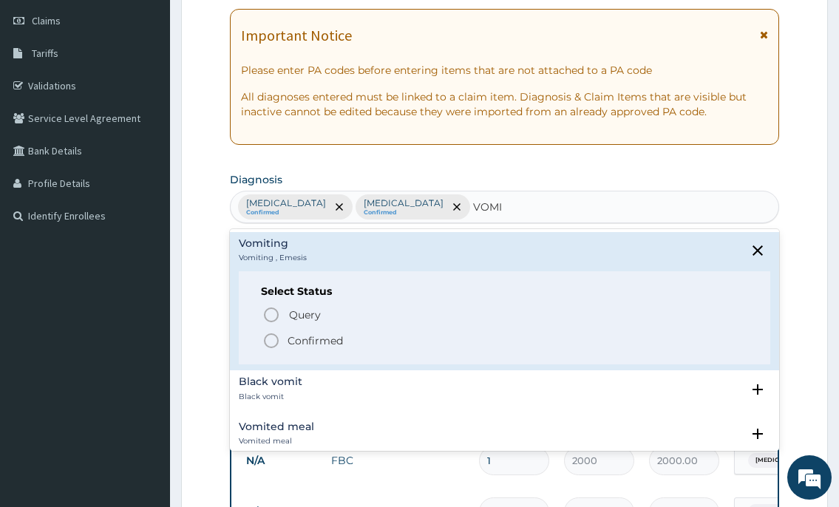
click at [273, 343] on icon "status option filled" at bounding box center [272, 341] width 18 height 18
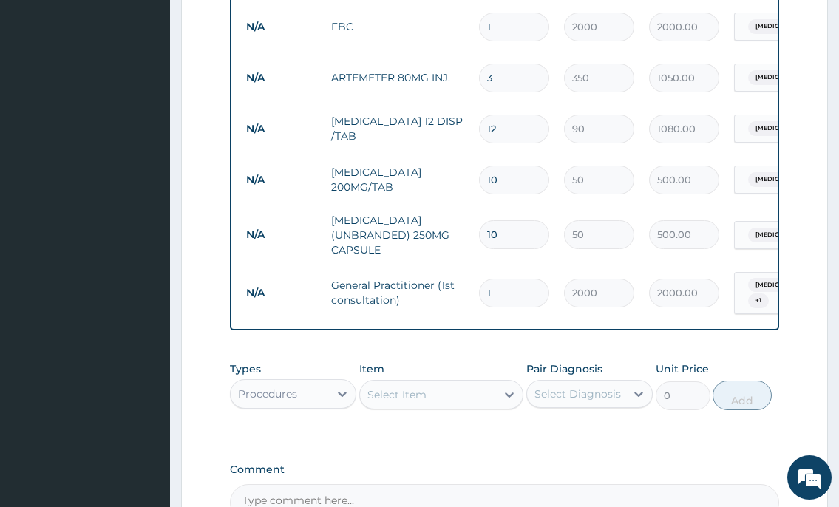
scroll to position [649, 0]
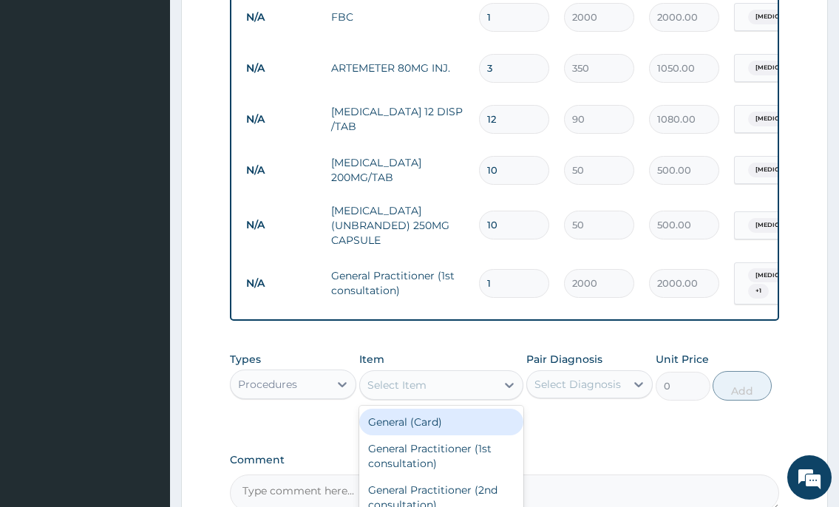
click at [419, 397] on div "Select Item" at bounding box center [428, 385] width 137 height 24
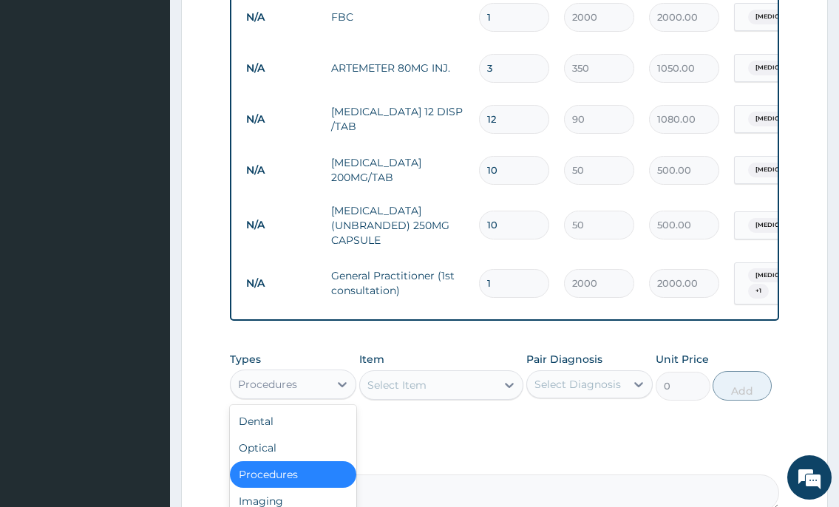
click at [291, 391] on div "Procedures" at bounding box center [267, 384] width 59 height 15
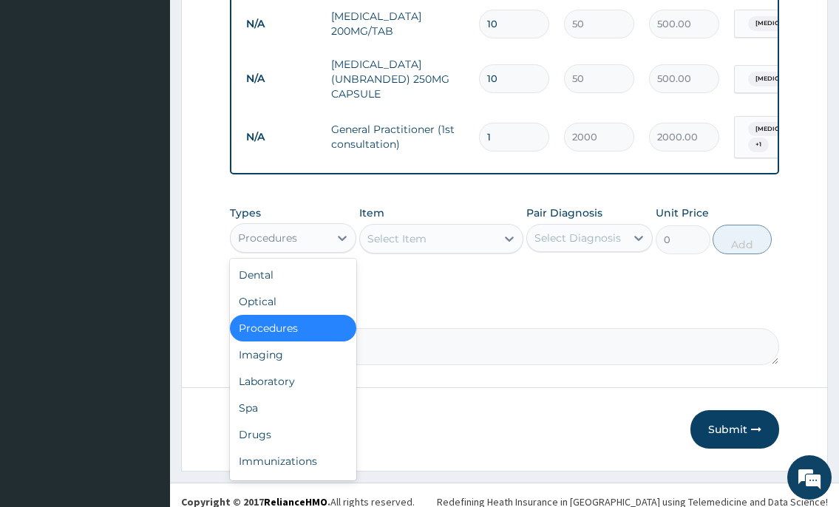
scroll to position [797, 0]
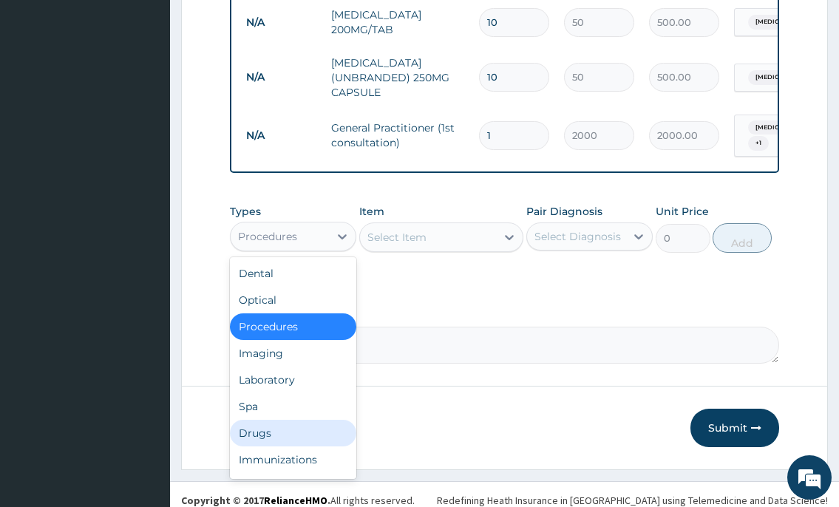
click at [254, 444] on div "Drugs" at bounding box center [293, 433] width 126 height 27
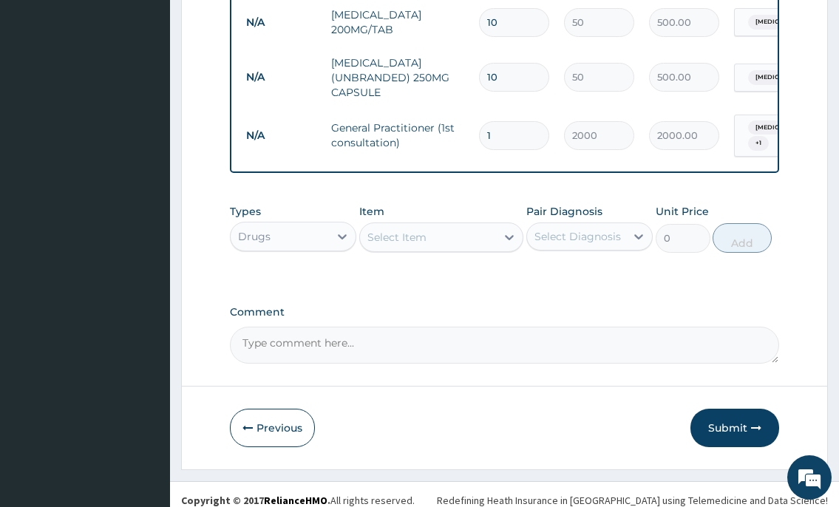
click at [419, 233] on div "Select Item" at bounding box center [428, 238] width 137 height 24
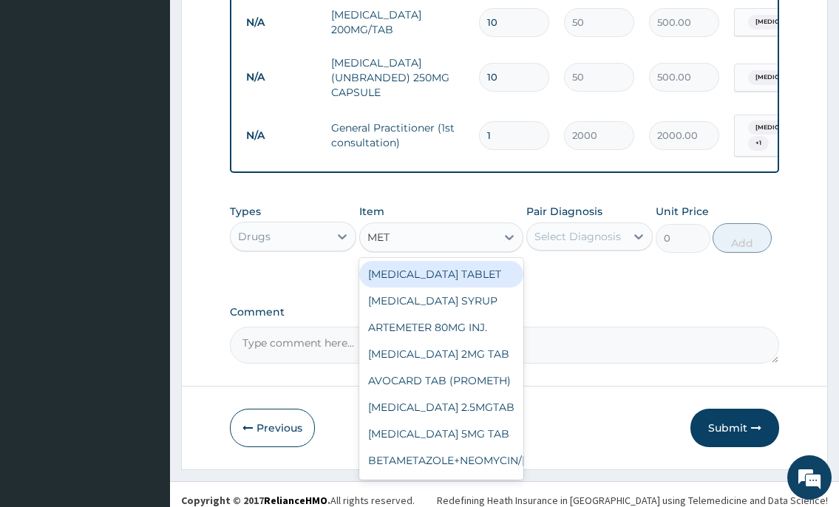
type input "METO"
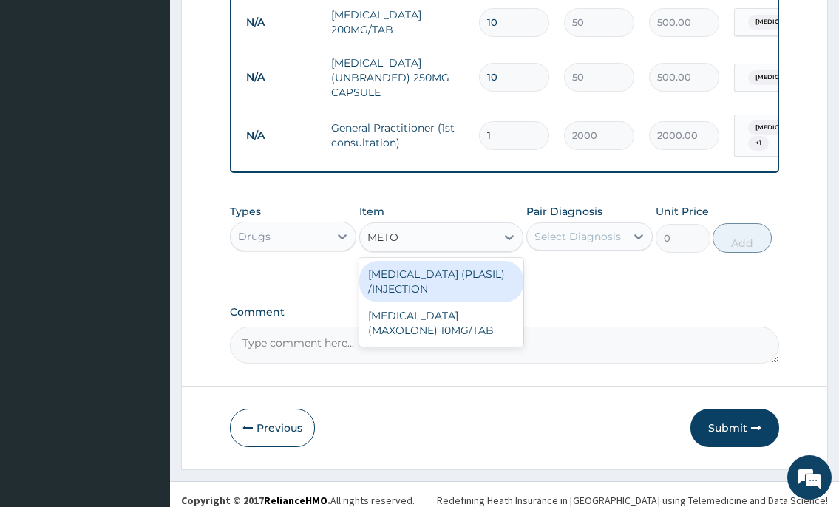
click at [428, 290] on div "METOCLOPRAMIDE (PLASIL) /INJECTION" at bounding box center [441, 281] width 165 height 41
type input "150"
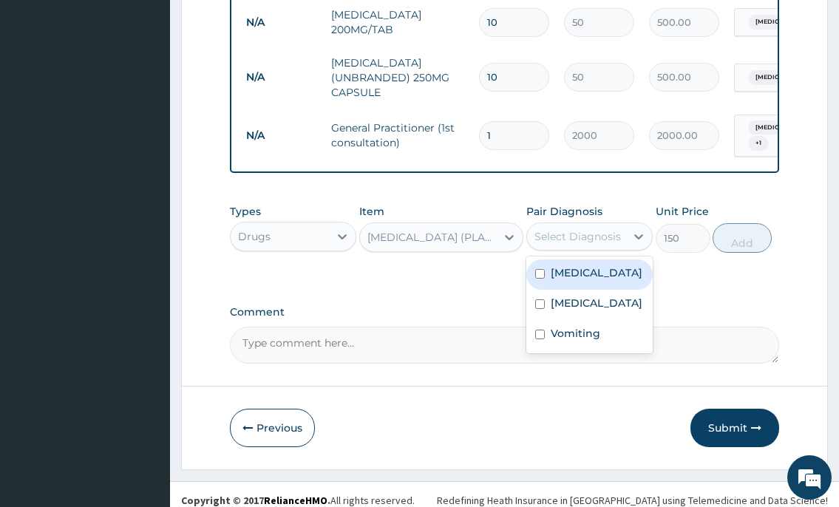
click at [559, 244] on div "Select Diagnosis" at bounding box center [578, 236] width 87 height 15
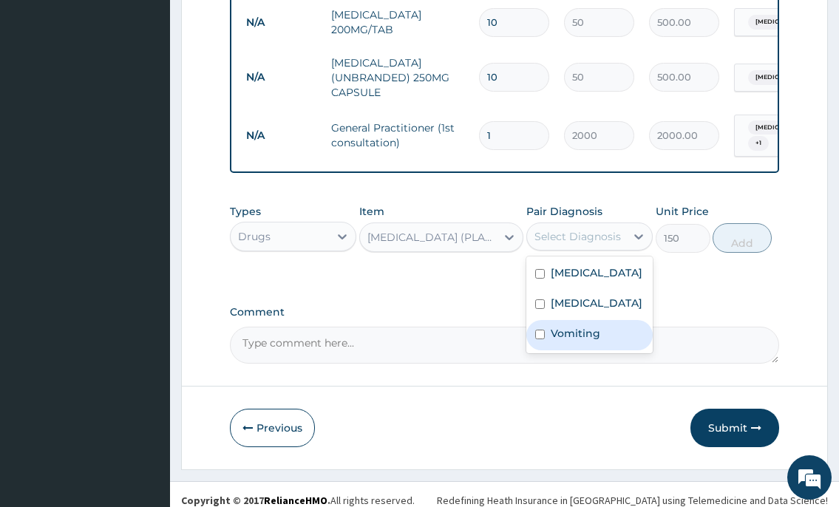
click at [552, 341] on label "Vomiting" at bounding box center [576, 333] width 50 height 15
checkbox input "true"
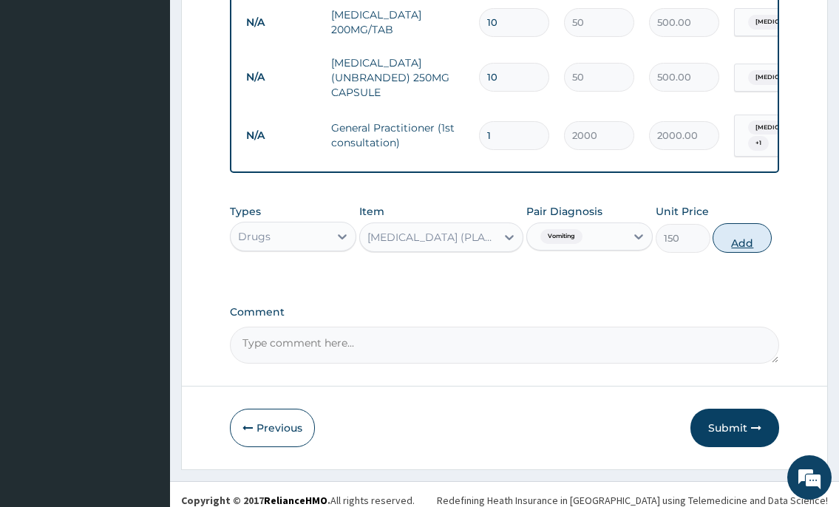
click at [723, 247] on button "Add" at bounding box center [742, 238] width 59 height 30
type input "0"
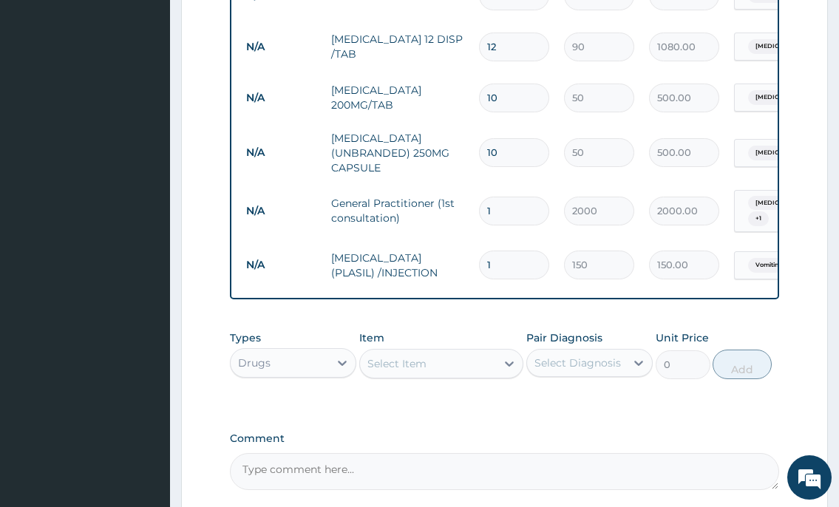
scroll to position [723, 0]
click at [448, 366] on div "Select Item" at bounding box center [428, 363] width 137 height 24
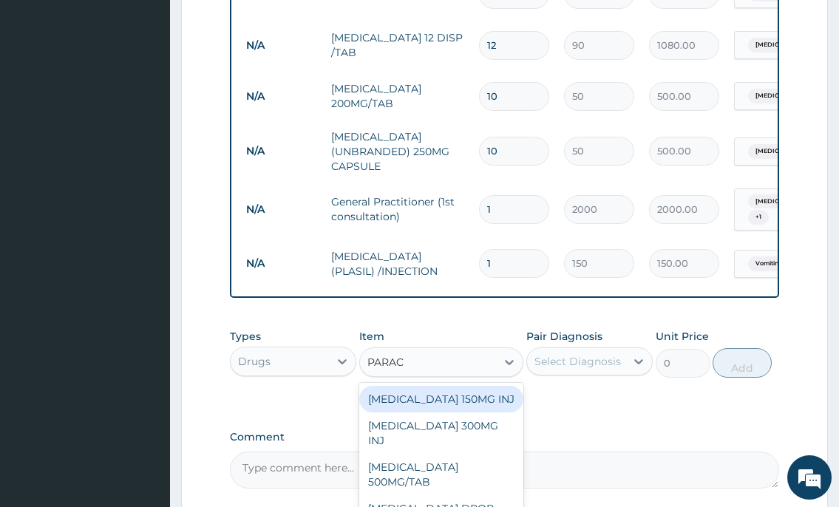
type input "PARACE"
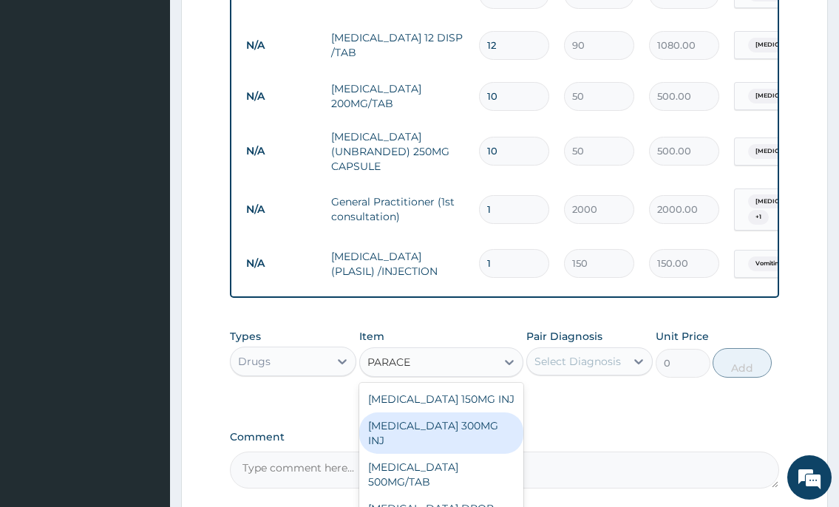
click at [484, 434] on div "PARACETAMOL 300MG INJ" at bounding box center [441, 433] width 165 height 41
type input "500"
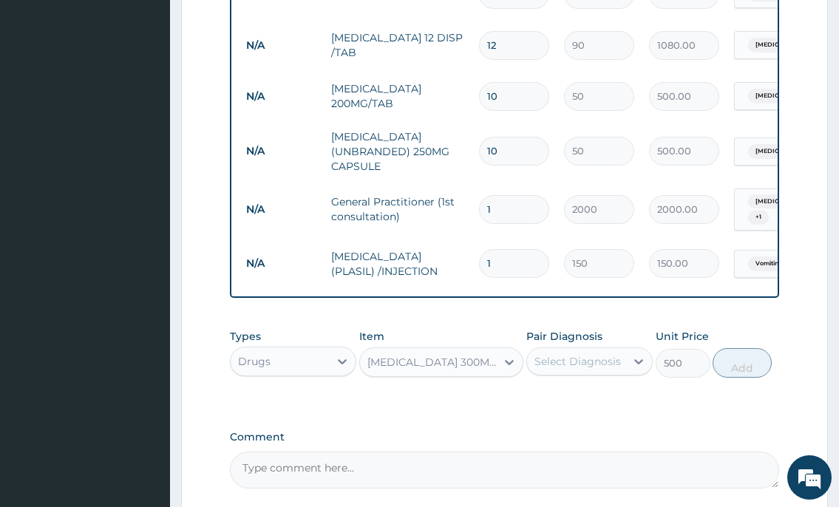
click at [597, 365] on div "Select Diagnosis" at bounding box center [578, 361] width 87 height 15
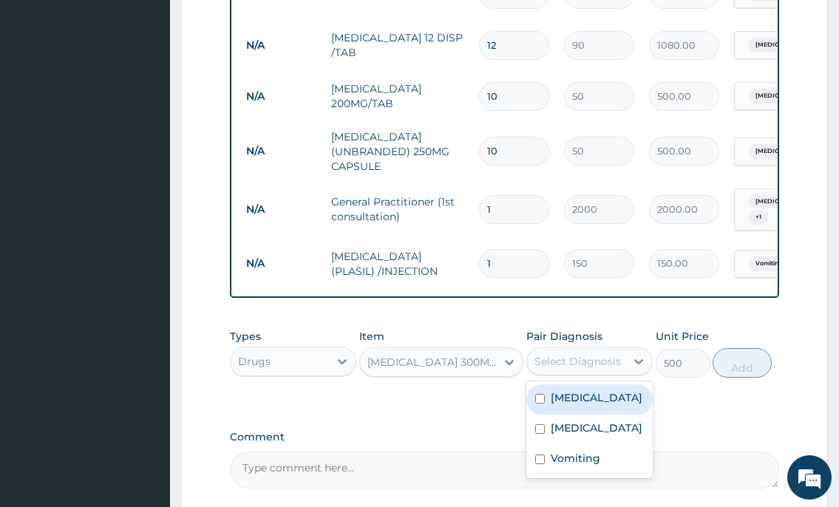
click at [580, 405] on label "Malaria" at bounding box center [597, 397] width 92 height 15
checkbox input "true"
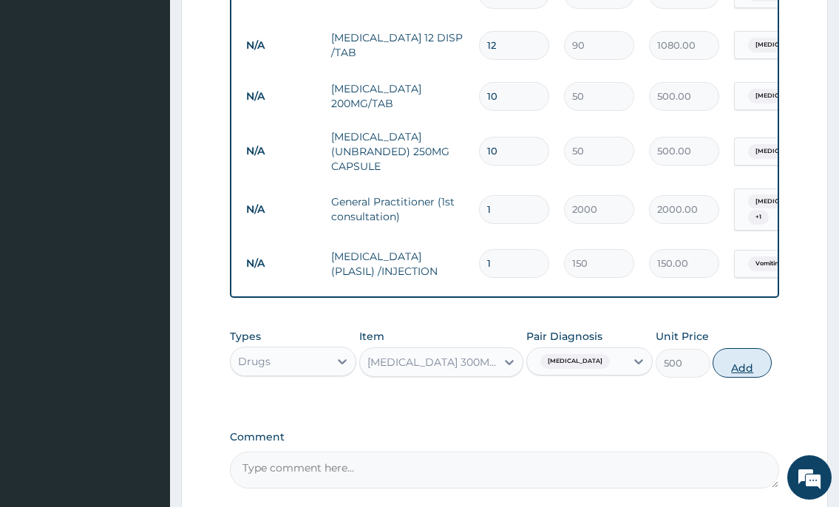
click at [728, 376] on button "Add" at bounding box center [742, 363] width 59 height 30
type input "0"
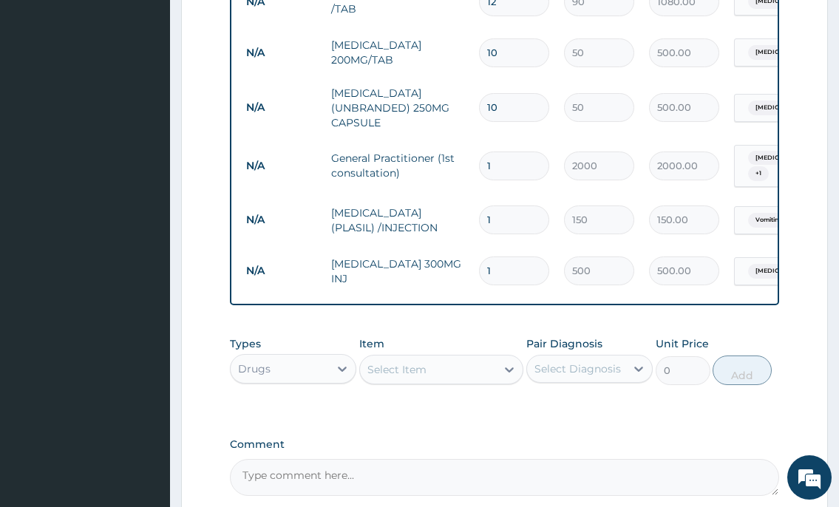
scroll to position [797, 0]
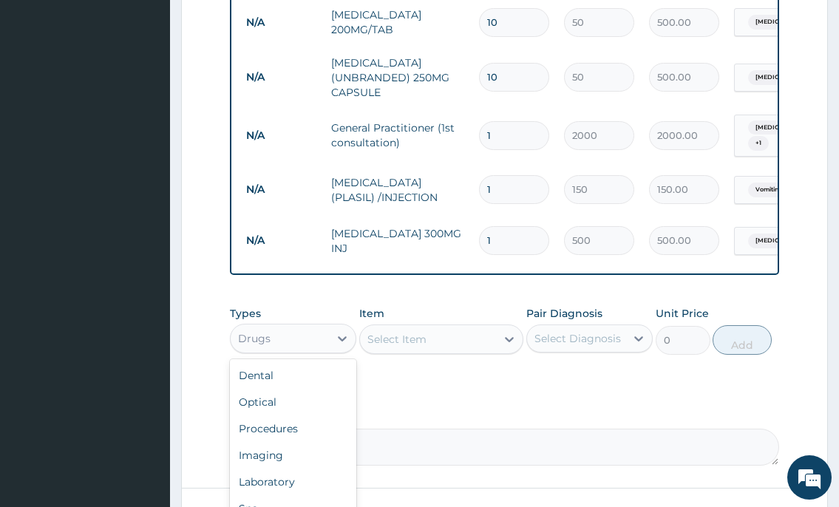
click at [311, 341] on div "Drugs" at bounding box center [280, 339] width 98 height 24
click at [279, 440] on div "Procedures" at bounding box center [293, 429] width 126 height 27
click at [470, 342] on div "Select Item" at bounding box center [428, 340] width 137 height 24
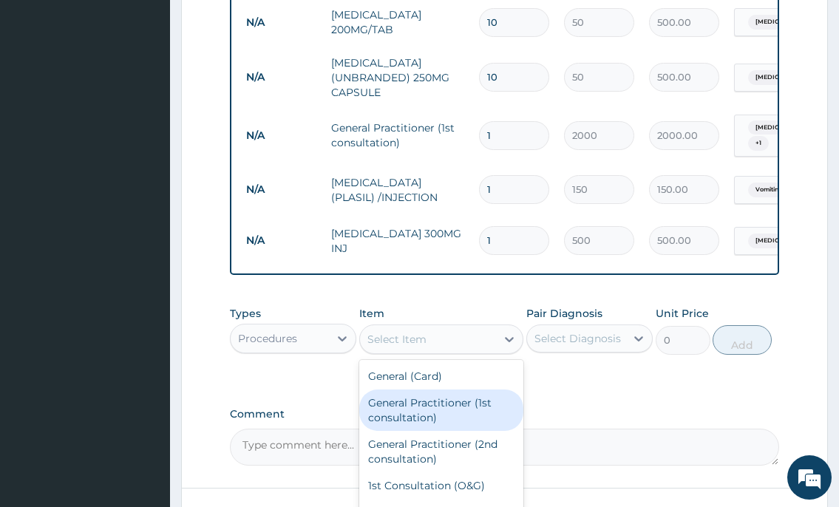
drag, startPoint x: 449, startPoint y: 411, endPoint x: 489, endPoint y: 396, distance: 42.8
click at [448, 411] on div "General Practitioner (1st consultation)" at bounding box center [441, 410] width 165 height 41
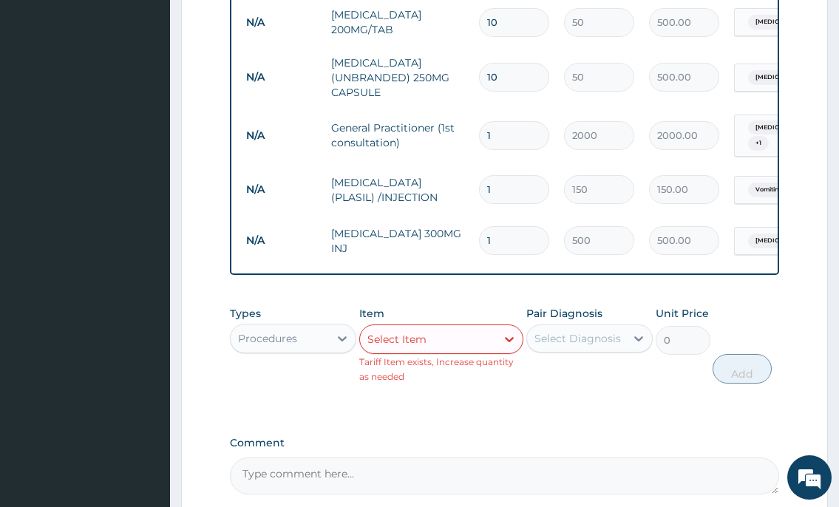
click at [588, 346] on div "Select Diagnosis" at bounding box center [578, 338] width 87 height 15
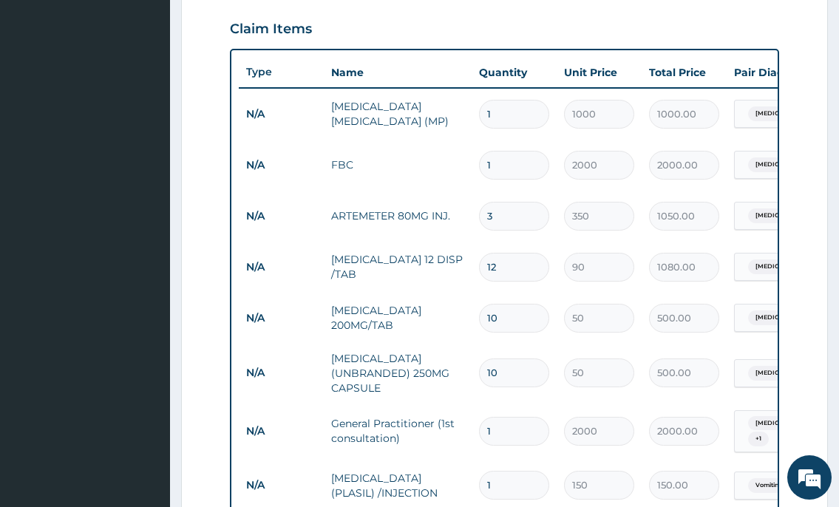
scroll to position [947, 0]
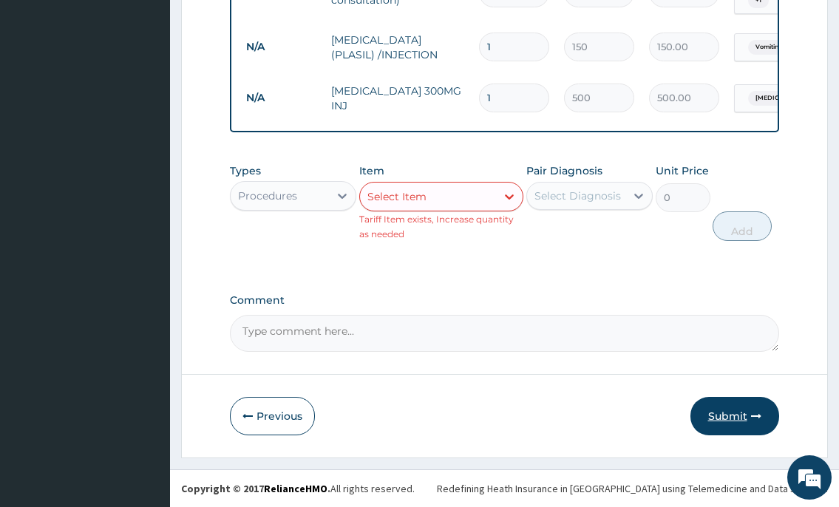
click at [711, 413] on button "Submit" at bounding box center [735, 416] width 89 height 38
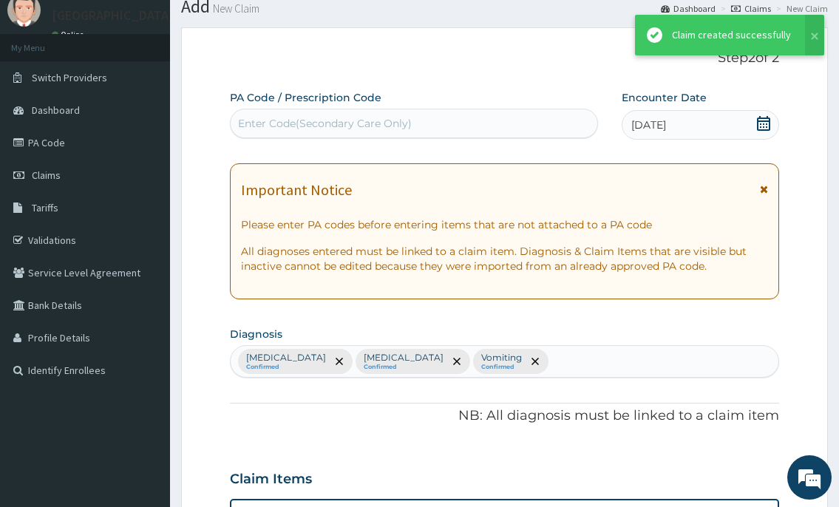
scroll to position [918, 0]
